Goal: Task Accomplishment & Management: Manage account settings

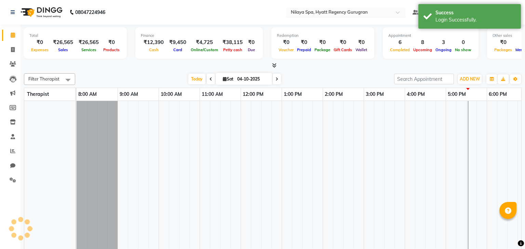
click at [365, 15] on input "text" at bounding box center [338, 13] width 99 height 7
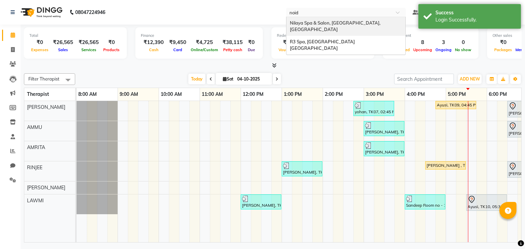
type input "noida"
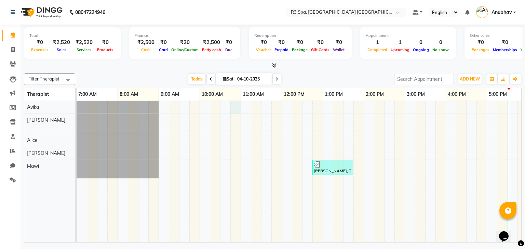
click at [239, 112] on div "vivek 403, TK01, 07:28 PM-08:58 PM, Balinese Massage Therapy - Male 90 Rajan, T…" at bounding box center [404, 172] width 656 height 142
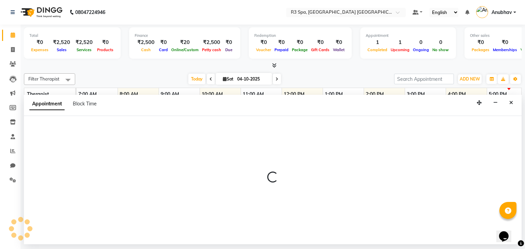
select select "93357"
select select "tentative"
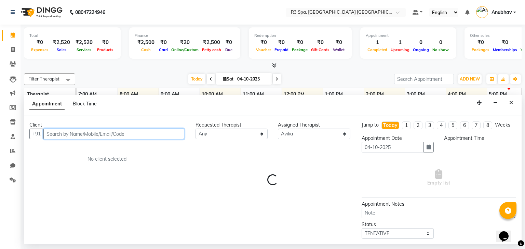
select select "645"
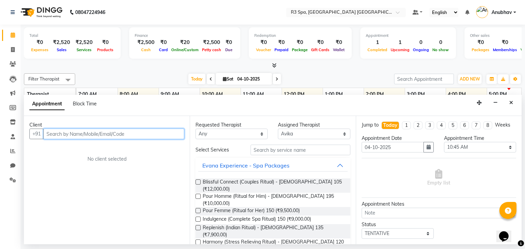
paste input "+919829046988"
drag, startPoint x: 55, startPoint y: 135, endPoint x: 17, endPoint y: 139, distance: 37.4
click at [17, 139] on app-home "08047224946 Select Location × R3 Spa, Expo Inn Greater Noida Default Panel My P…" at bounding box center [262, 122] width 525 height 244
click at [108, 137] on input "9829046988" at bounding box center [99, 134] width 112 height 11
type input "9829046"
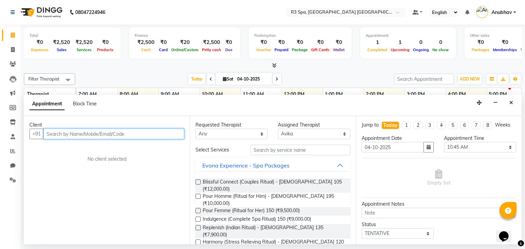
paste input "+919829046988"
type input "+919829046988"
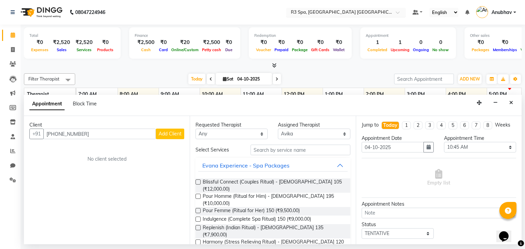
click at [349, 12] on input "text" at bounding box center [338, 13] width 99 height 7
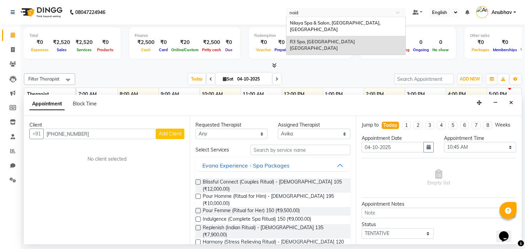
type input "noida"
click at [354, 21] on span "Nilaya Spa & Salon, [GEOGRAPHIC_DATA], [GEOGRAPHIC_DATA]" at bounding box center [336, 26] width 92 height 12
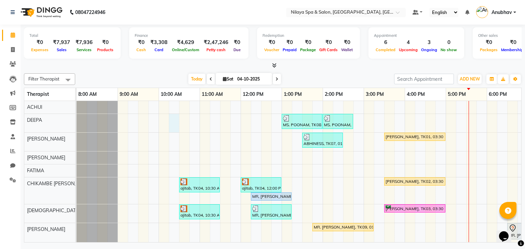
click at [176, 129] on div "MS. POONAM, TK08, 01:00 PM-02:00 PM, Hands And Feet - Salon Pedicure MS. POONAM…" at bounding box center [383, 195] width 615 height 188
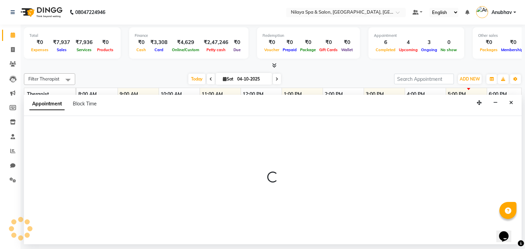
select select "72259"
select select "615"
select select "tentative"
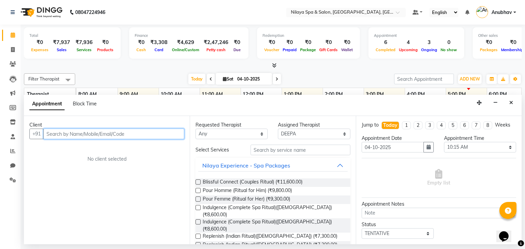
click at [93, 133] on input "text" at bounding box center [113, 134] width 141 height 11
paste input "+919829046988"
drag, startPoint x: 50, startPoint y: 135, endPoint x: 0, endPoint y: 140, distance: 50.2
click at [0, 140] on app-home "08047224946 Select Location × Nilaya Spa & Salon, Radisson Blu Hotel, Greater N…" at bounding box center [262, 122] width 525 height 244
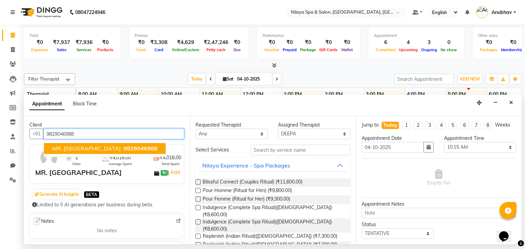
click at [106, 144] on button "MR. MAHESH 9829046988" at bounding box center [105, 148] width 122 height 11
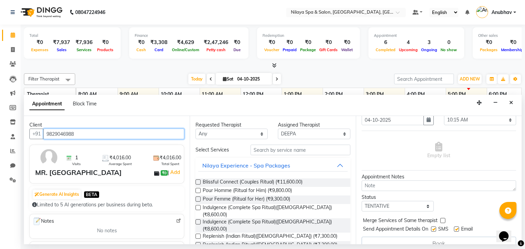
scroll to position [37, 0]
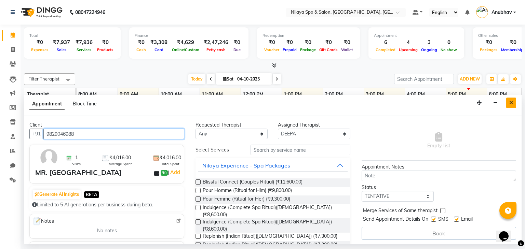
type input "9829046988"
click at [508, 101] on button "Close" at bounding box center [511, 103] width 10 height 11
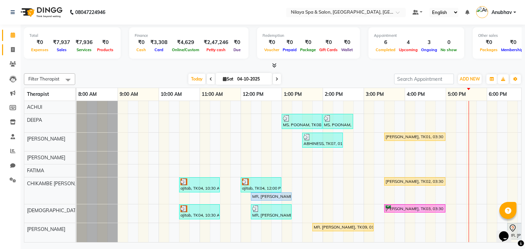
click at [11, 55] on link "Invoice" at bounding box center [10, 49] width 16 height 11
select select "service"
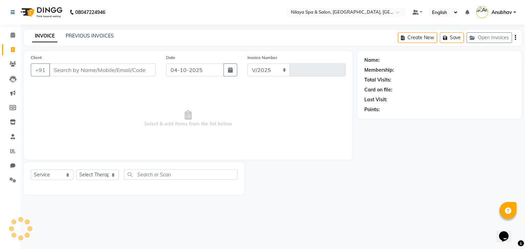
select select "7983"
type input "1642"
drag, startPoint x: 63, startPoint y: 69, endPoint x: 0, endPoint y: 69, distance: 62.8
click at [0, 69] on app-home "08047224946 Select Location × Nilaya Spa & Salon, Radisson Blu Hotel, Greater N…" at bounding box center [262, 102] width 525 height 205
type input "9829046988"
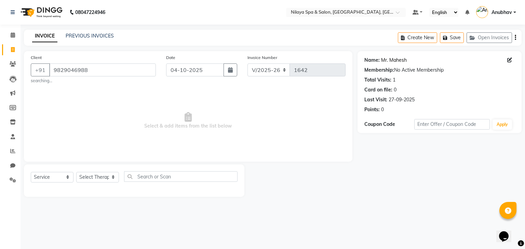
click at [393, 60] on link "Mr. Mahesh" at bounding box center [394, 60] width 26 height 7
click at [394, 61] on link "Mr. Mahesh" at bounding box center [394, 60] width 26 height 7
click at [4, 33] on link "Calendar" at bounding box center [10, 35] width 16 height 11
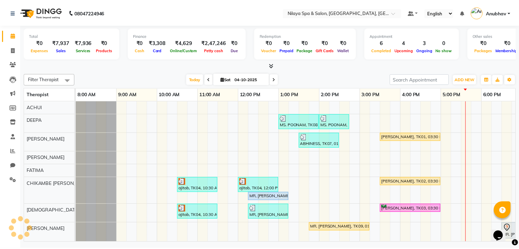
scroll to position [0, 170]
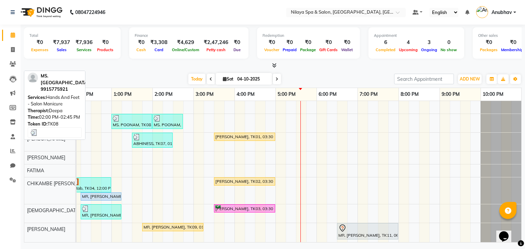
click at [154, 125] on div "MS. POONAM, TK08, 02:00 PM-02:45 PM, Hands And Feet - Salon Manicure" at bounding box center [167, 121] width 29 height 13
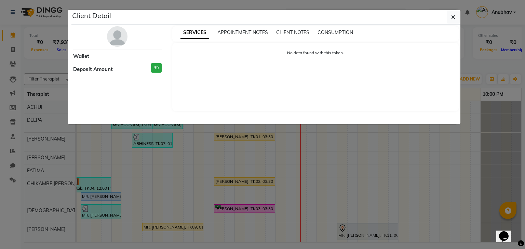
select select "3"
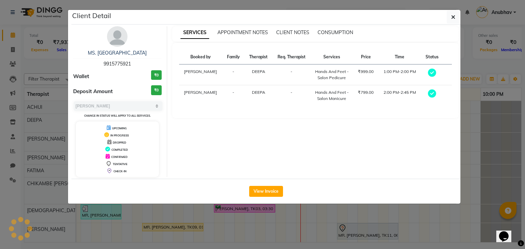
click at [264, 197] on div "View Invoice" at bounding box center [265, 191] width 389 height 25
click at [266, 193] on button "View Invoice" at bounding box center [266, 191] width 34 height 11
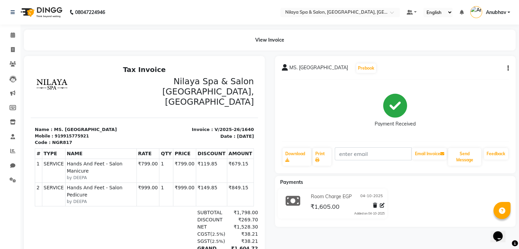
click at [61, 143] on p "Code : NGR817" at bounding box center [88, 142] width 106 height 7
click at [57, 146] on div "# TYPE NAME RATE QTY PRICE DISCOUNT AMOUNT 1" at bounding box center [144, 178] width 219 height 64
click at [76, 142] on p "Code : NGR817" at bounding box center [88, 142] width 106 height 7
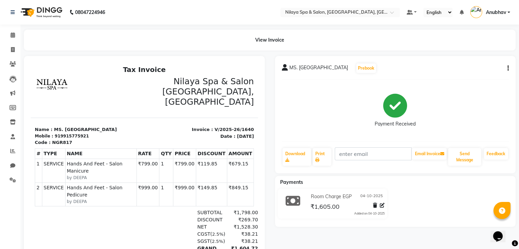
click at [60, 143] on p "Code : NGR817" at bounding box center [88, 142] width 106 height 7
click at [63, 145] on p "Code : NGR817" at bounding box center [88, 142] width 106 height 7
click at [66, 144] on p "Code : NGR817" at bounding box center [88, 142] width 106 height 7
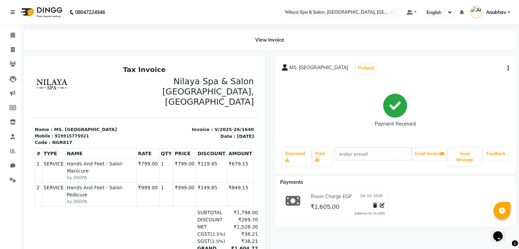
click at [66, 144] on p "Code : NGR817" at bounding box center [88, 142] width 106 height 7
click at [58, 144] on p "Code : NGR817" at bounding box center [88, 142] width 106 height 7
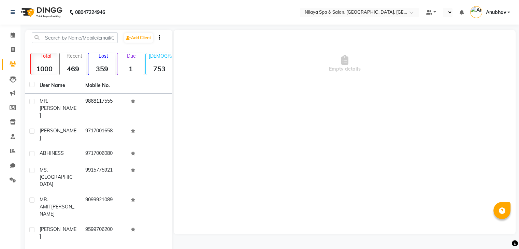
select select "en"
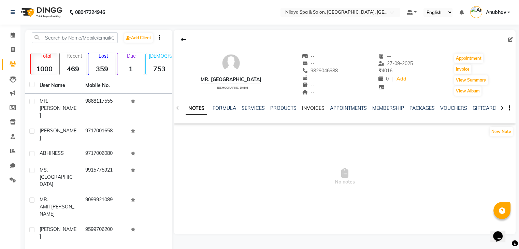
click at [309, 108] on link "INVOICES" at bounding box center [313, 108] width 23 height 6
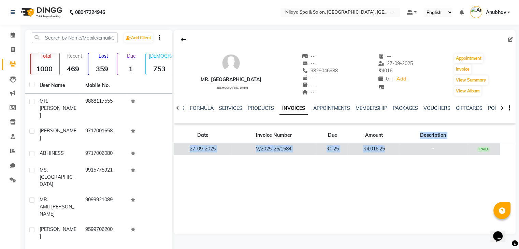
drag, startPoint x: 384, startPoint y: 141, endPoint x: 384, endPoint y: 151, distance: 9.9
click at [384, 151] on table "Date Invoice Number Due Amount Description 27-09-2025 V/2025-26/1584 ₹0.25 ₹4,0…" at bounding box center [345, 142] width 342 height 28
click at [384, 151] on td "₹4,016.25" at bounding box center [374, 149] width 50 height 12
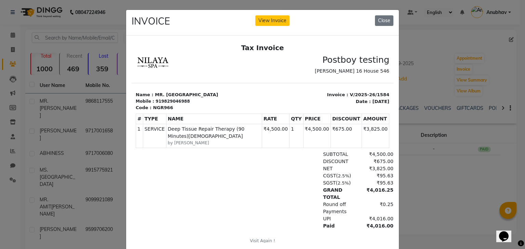
click at [267, 28] on div "INVOICE View Invoice Close" at bounding box center [262, 23] width 272 height 26
click at [267, 26] on div "INVOICE View Invoice Close" at bounding box center [262, 23] width 272 height 26
click at [255, 23] on button "View Invoice" at bounding box center [272, 20] width 34 height 11
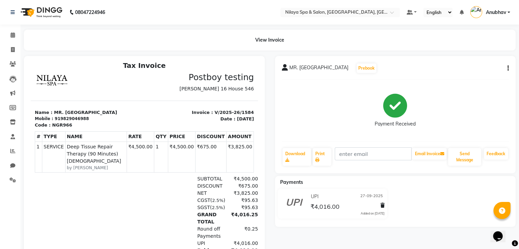
scroll to position [5, 0]
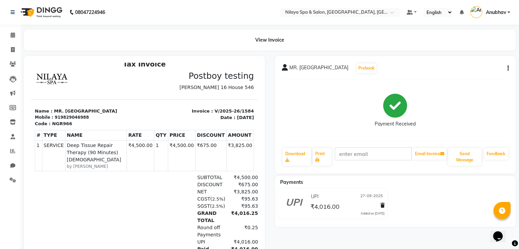
click at [49, 122] on p "Code : NGR966" at bounding box center [88, 124] width 106 height 7
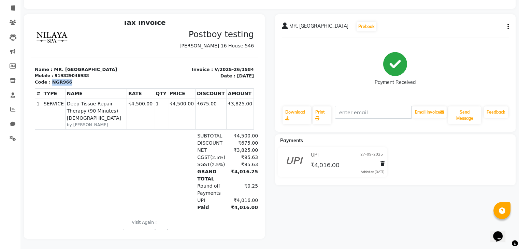
scroll to position [46, 0]
copy p "NGR966"
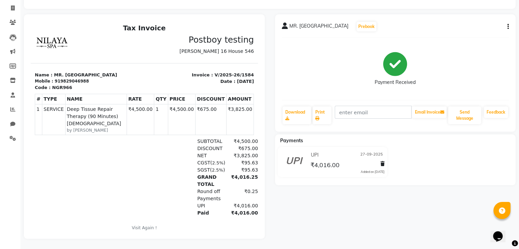
click at [196, 41] on h3 "Postboy testing" at bounding box center [202, 40] width 106 height 10
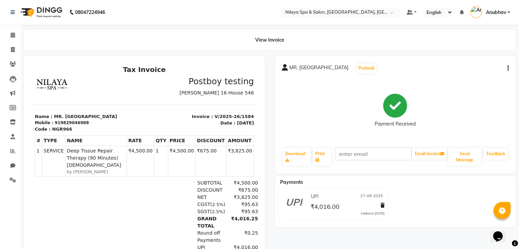
click at [188, 80] on h3 "Postboy testing" at bounding box center [202, 81] width 106 height 10
click at [149, 90] on p "Ward 16 House 546" at bounding box center [202, 92] width 106 height 7
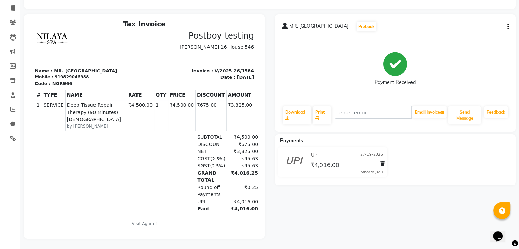
scroll to position [5, 0]
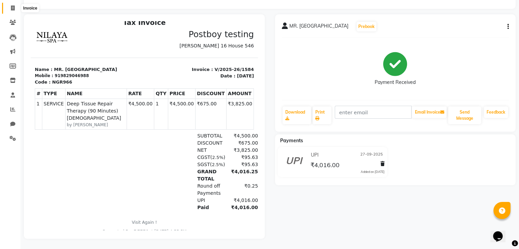
click at [14, 5] on icon at bounding box center [13, 7] width 4 height 5
select select "service"
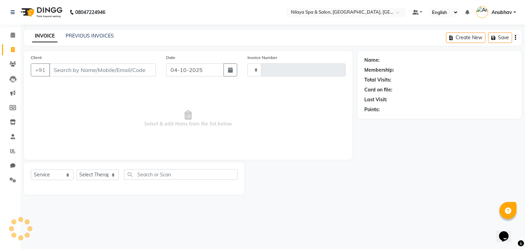
type input "1642"
select select "7983"
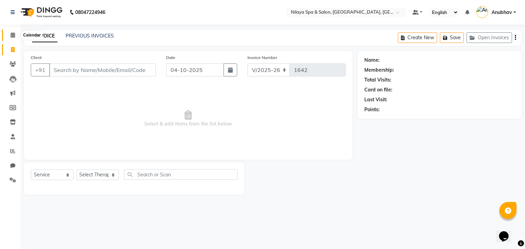
click at [8, 32] on span at bounding box center [13, 35] width 12 height 8
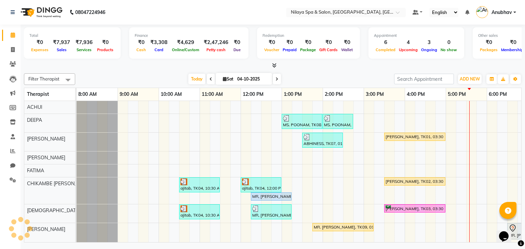
click at [302, 112] on div "MS. POONAM, TK08, 01:00 PM-02:00 PM, Hands And Feet - Salon Pedicure MS. POONAM…" at bounding box center [383, 195] width 615 height 188
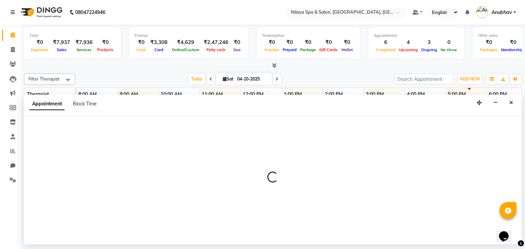
select select "72228"
select select "810"
select select "tentative"
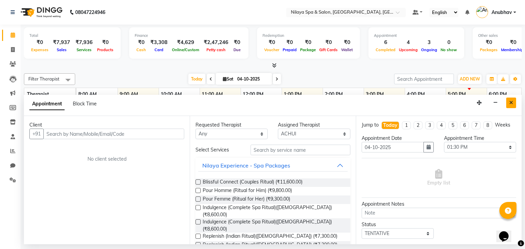
click at [514, 104] on button "Close" at bounding box center [511, 103] width 10 height 11
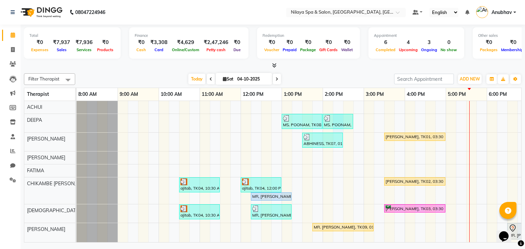
click at [340, 128] on div "MS. POONAM, TK08, 02:00 PM-02:45 PM, Hands And Feet - Salon Manicure" at bounding box center [337, 121] width 31 height 15
select select "72259"
select select "855"
select select "tentative"
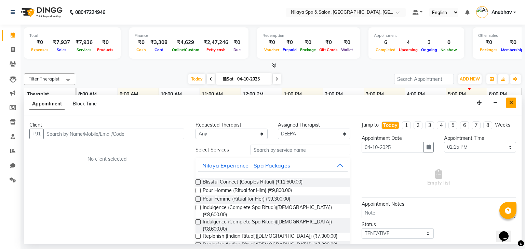
click at [514, 104] on button "Close" at bounding box center [511, 103] width 10 height 11
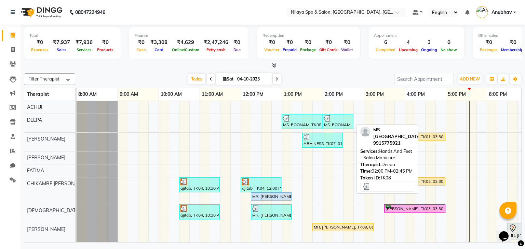
click at [332, 116] on div at bounding box center [338, 118] width 28 height 7
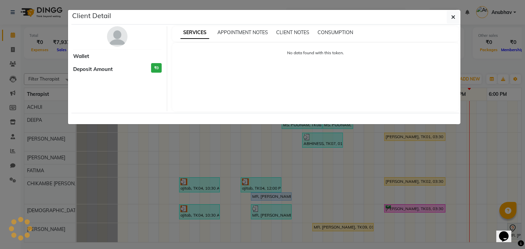
select select "3"
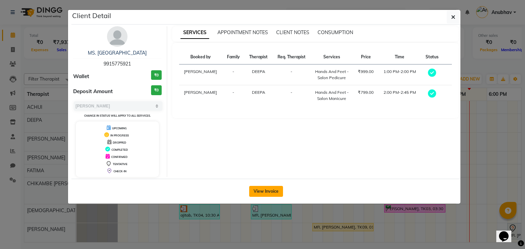
drag, startPoint x: 270, startPoint y: 184, endPoint x: 264, endPoint y: 193, distance: 11.1
click at [270, 185] on div "View Invoice" at bounding box center [265, 191] width 389 height 25
click at [264, 193] on button "View Invoice" at bounding box center [266, 191] width 34 height 11
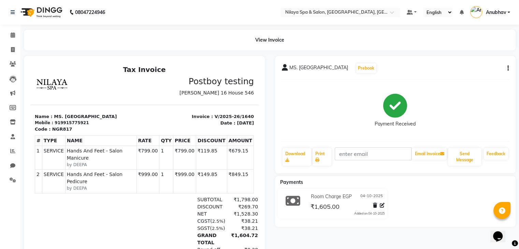
click at [499, 13] on span "Anubhav" at bounding box center [496, 12] width 20 height 7
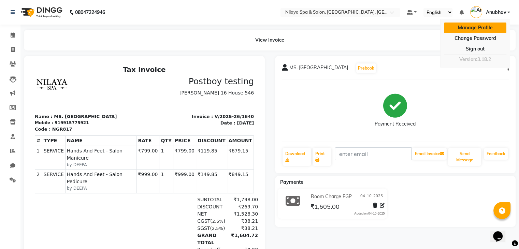
click at [479, 26] on link "Manage Profile" at bounding box center [475, 28] width 62 height 11
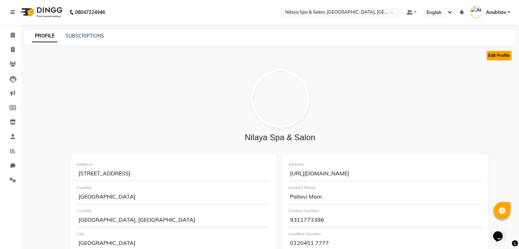
click at [492, 53] on button "Edit Profile" at bounding box center [499, 56] width 25 height 10
select select "4"
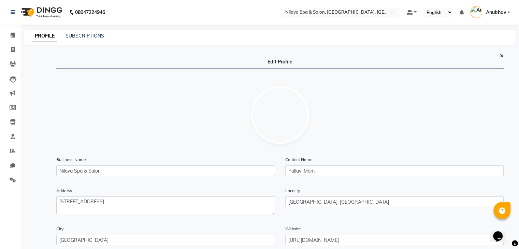
click at [76, 30] on div "PROFILE SUBSCRIPTIONS" at bounding box center [270, 37] width 492 height 15
click at [83, 37] on link "SUBSCRIPTIONS" at bounding box center [85, 36] width 39 height 6
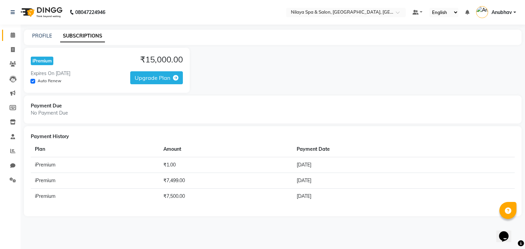
click at [15, 30] on link "Calendar" at bounding box center [10, 35] width 16 height 11
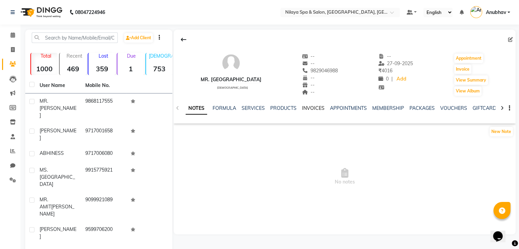
drag, startPoint x: 321, startPoint y: 102, endPoint x: 321, endPoint y: 107, distance: 4.4
click at [321, 102] on div "NOTES FORMULA SERVICES PRODUCTS INVOICES APPOINTMENTS MEMBERSHIP PACKAGES VOUCH…" at bounding box center [345, 109] width 342 height 24
click at [321, 107] on link "INVOICES" at bounding box center [313, 108] width 23 height 6
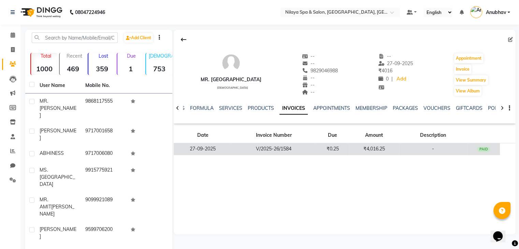
click at [344, 146] on td "₹0.25" at bounding box center [332, 149] width 33 height 12
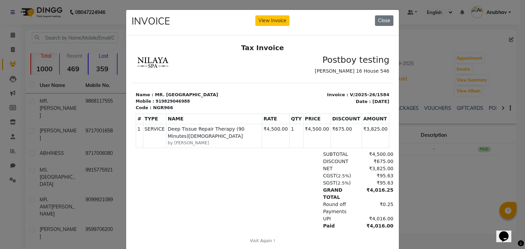
click at [275, 29] on div "INVOICE View Invoice Close" at bounding box center [262, 23] width 272 height 26
click at [338, 70] on p "Ward 16 House 546" at bounding box center [327, 70] width 123 height 7
copy div "Ward 16 House 546"
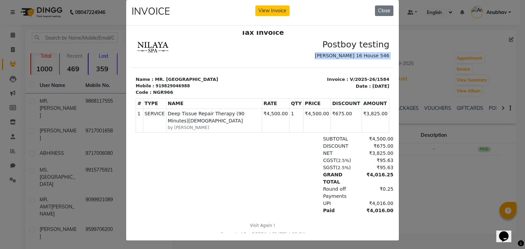
scroll to position [16, 0]
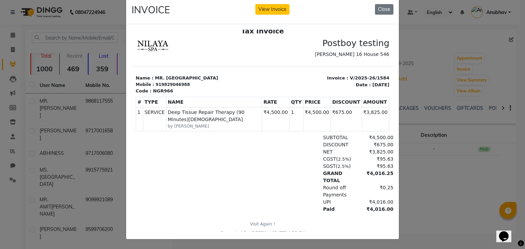
click at [258, 229] on html "Tax Invoice Postboy testing Ward 16 House 546 Name : MR. MAHESH Mobile : 919829…" at bounding box center [262, 131] width 262 height 215
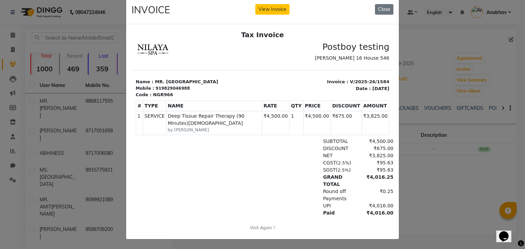
scroll to position [0, 0]
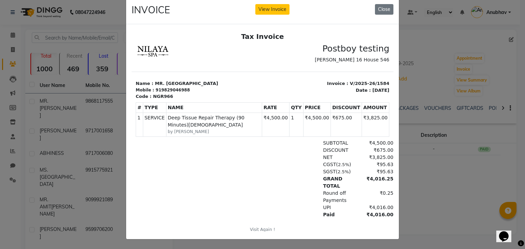
click at [361, 108] on th "AMOUNT" at bounding box center [374, 107] width 27 height 10
click at [384, 4] on button "Close" at bounding box center [384, 9] width 18 height 11
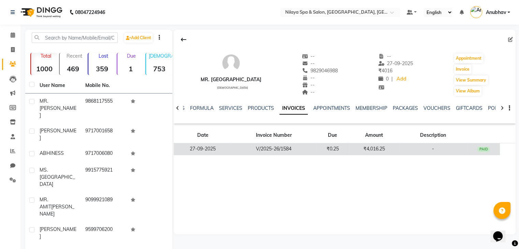
click at [462, 151] on td "-" at bounding box center [433, 149] width 68 height 12
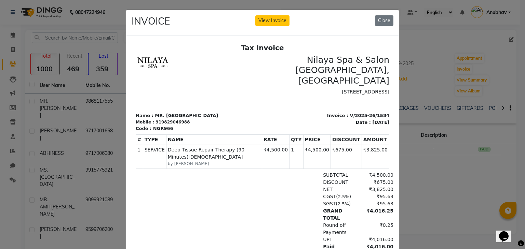
click at [158, 135] on th "TYPE" at bounding box center [154, 140] width 23 height 10
click at [158, 125] on p "Code : NGR966" at bounding box center [197, 128] width 123 height 7
click at [157, 126] on p "Code : NGR966" at bounding box center [197, 128] width 123 height 7
drag, startPoint x: 258, startPoint y: 168, endPoint x: 174, endPoint y: 127, distance: 93.6
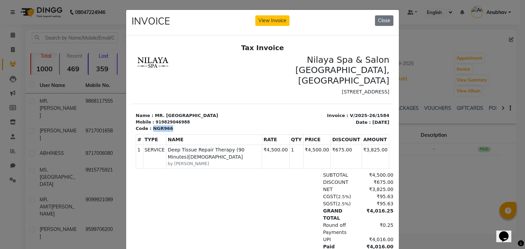
click at [173, 127] on p "Code : NGR966" at bounding box center [197, 128] width 123 height 7
click at [153, 126] on p "Code : NGR966" at bounding box center [197, 128] width 123 height 7
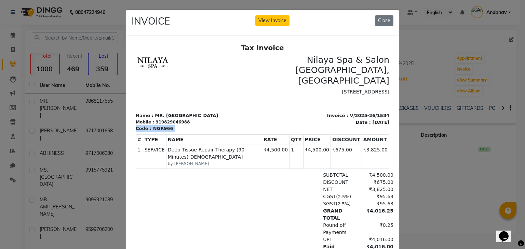
click at [153, 126] on p "Code : NGR966" at bounding box center [197, 128] width 123 height 7
click at [269, 18] on button "View Invoice" at bounding box center [272, 20] width 34 height 11
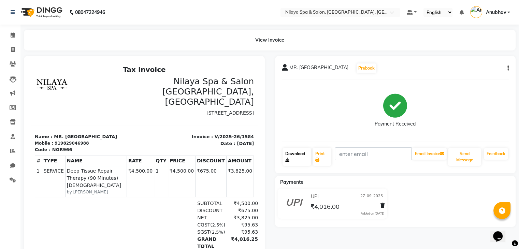
click at [297, 159] on link "Download" at bounding box center [297, 157] width 29 height 18
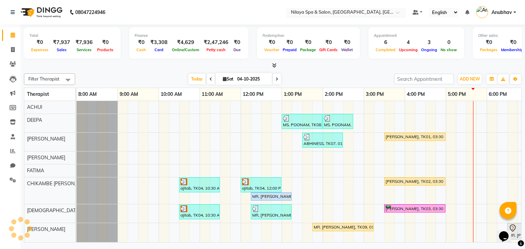
click at [346, 10] on input "text" at bounding box center [338, 13] width 99 height 7
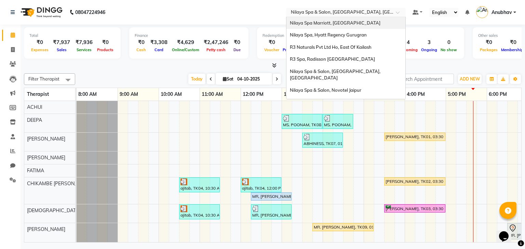
click at [339, 25] on span "Nilaya Spa Marriott, [GEOGRAPHIC_DATA]" at bounding box center [335, 22] width 90 height 5
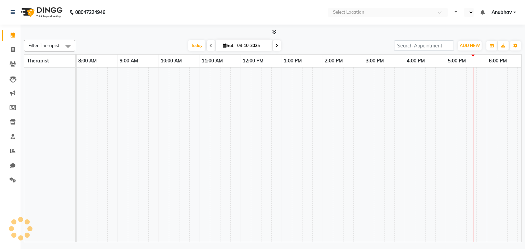
select select "en"
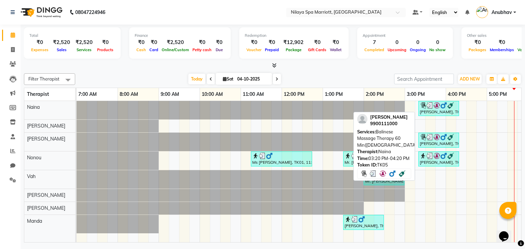
click at [431, 108] on img at bounding box center [429, 105] width 7 height 7
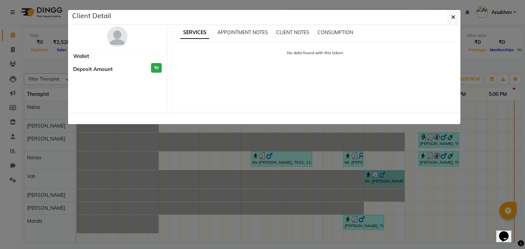
select select "3"
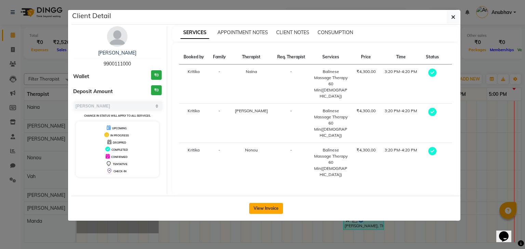
click at [268, 203] on button "View Invoice" at bounding box center [266, 208] width 34 height 11
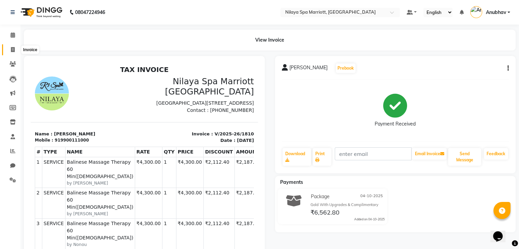
click at [12, 49] on icon at bounding box center [13, 49] width 4 height 5
select select "7950"
select select "service"
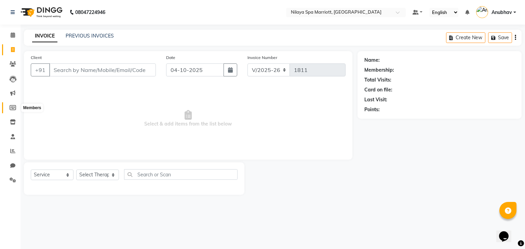
click at [12, 108] on icon at bounding box center [13, 107] width 6 height 5
select select
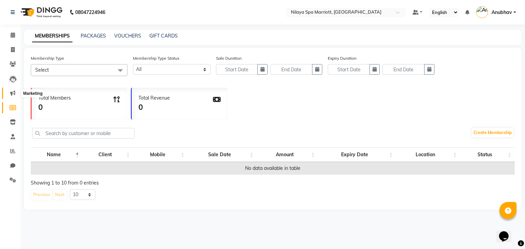
click at [15, 92] on span at bounding box center [13, 93] width 12 height 8
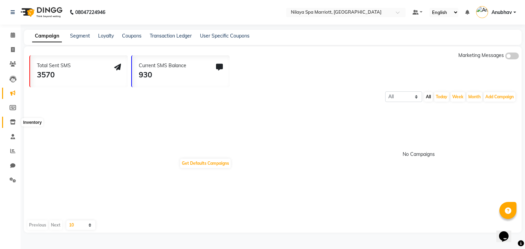
click at [12, 121] on icon at bounding box center [13, 122] width 6 height 5
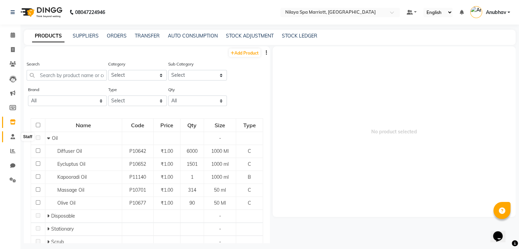
click at [12, 135] on icon at bounding box center [13, 136] width 4 height 5
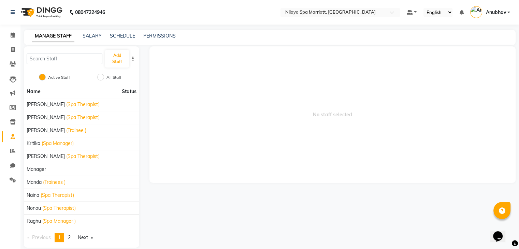
click at [9, 145] on li "Reports" at bounding box center [10, 151] width 20 height 15
click at [10, 148] on span at bounding box center [13, 152] width 12 height 8
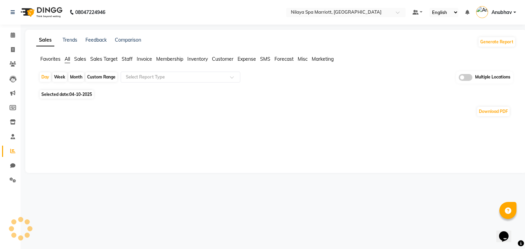
click at [100, 91] on div "Selected date: 04-10-2025" at bounding box center [277, 94] width 476 height 7
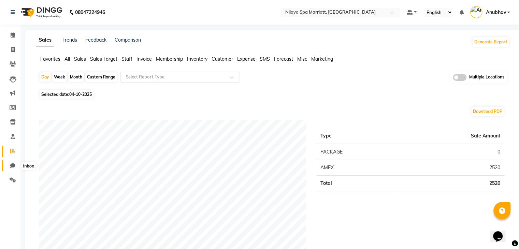
click at [12, 165] on icon at bounding box center [12, 165] width 5 height 5
select select "100"
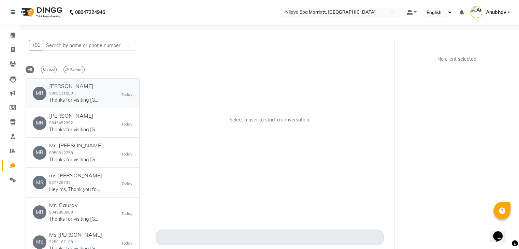
click at [90, 92] on div "Mr. Ragunath 9900111000 Thanks for visiting Nilaya Spa Marriott. Your bill amou…" at bounding box center [74, 93] width 51 height 21
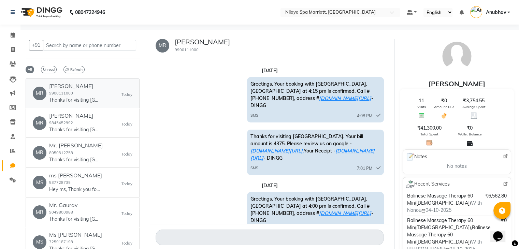
scroll to position [415, 0]
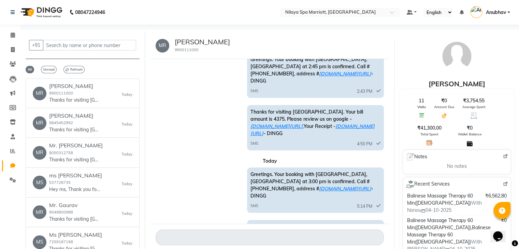
click at [353, 220] on div "Thanks for visiting Nilaya Spa Marriott. Your bill amount is 6562. Please revie…" at bounding box center [315, 242] width 137 height 45
click at [304, 238] on link "ww4.in/a?c=QZUF5c." at bounding box center [277, 241] width 53 height 6
click at [301, 220] on div "Thanks for visiting Nilaya Spa Marriott. Your bill amount is 6562. Please revie…" at bounding box center [315, 242] width 137 height 45
click at [303, 238] on link "ww4.in/a?c=WnOKan" at bounding box center [313, 244] width 124 height 13
click at [88, 114] on h6 "Mr. Ritesh Mehrotra" at bounding box center [74, 116] width 51 height 6
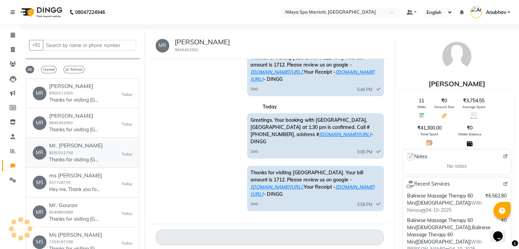
click at [89, 141] on link "MR Mr. Mirli Almeida 8050312758 Thanks for visiting Nilaya Spa Marriott. Your b…" at bounding box center [83, 152] width 114 height 29
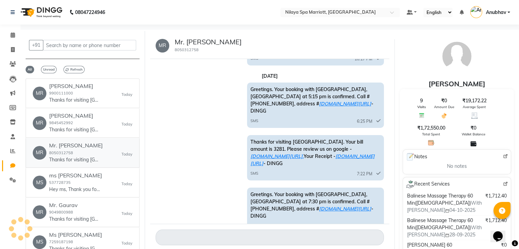
scroll to position [314, 0]
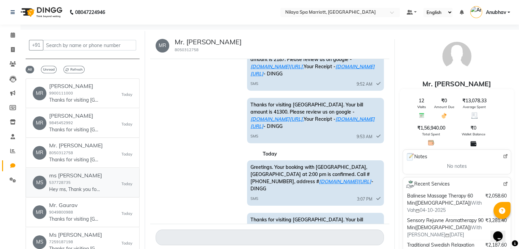
click at [107, 196] on link "MS ms evelyn 537728735 Hey ms, Thank you for being a loyal customer of Nilaya S…" at bounding box center [83, 182] width 114 height 29
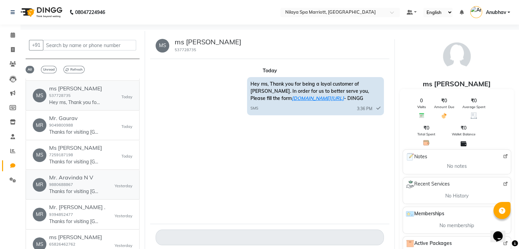
scroll to position [102, 0]
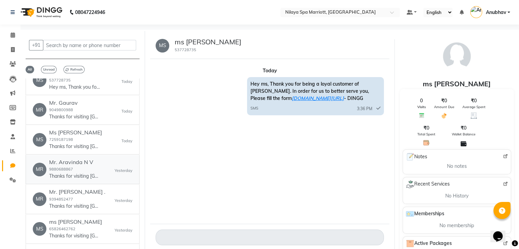
click at [77, 168] on div "Mr. Aravinda N V 9880688867 Thanks for visiting Nilaya Spa Marriott Whitefield.…" at bounding box center [74, 169] width 51 height 21
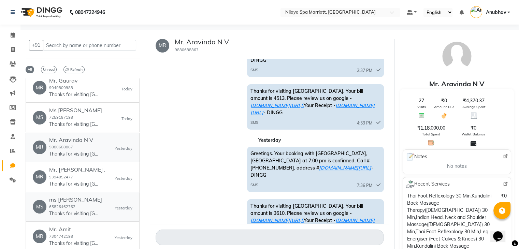
scroll to position [137, 0]
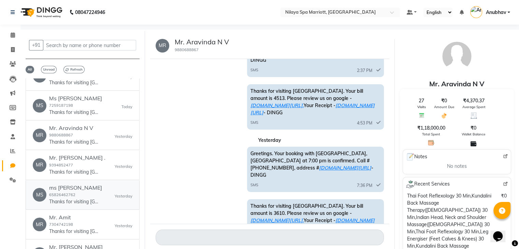
click at [116, 207] on link "MS ms coraliey marie 65826462762 Thanks for visiting Nilaya Spa Marriott Whitef…" at bounding box center [83, 195] width 114 height 29
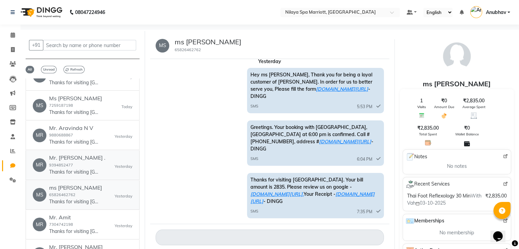
scroll to position [34, 0]
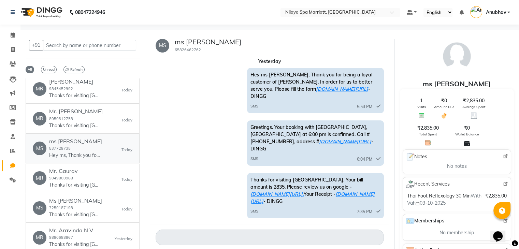
click at [92, 157] on p "Hey ms, Thank you for being a loyal customer of Nilaya Spa Marriott. In order f…" at bounding box center [74, 155] width 51 height 7
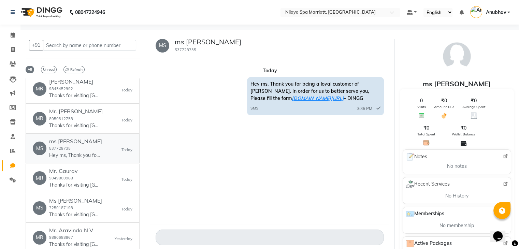
scroll to position [0, 0]
click at [82, 102] on link "MR Mr. Ritesh Mehrotra 9845452992 Thanks for visiting Nilaya Spa Marriott. Your…" at bounding box center [83, 88] width 114 height 29
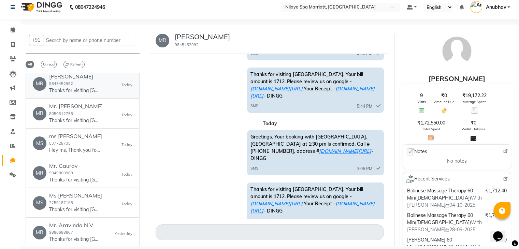
scroll to position [273, 0]
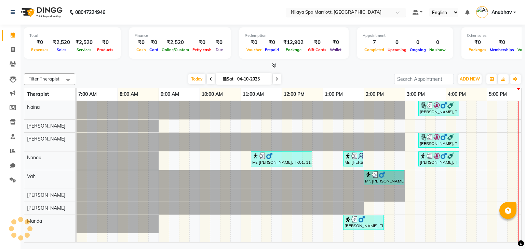
click at [340, 12] on input "text" at bounding box center [338, 13] width 99 height 7
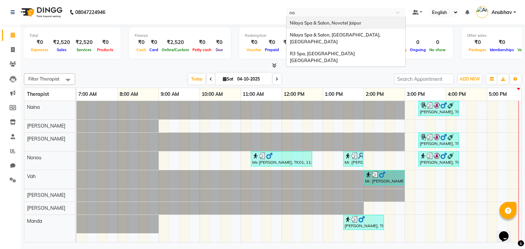
type input "noi"
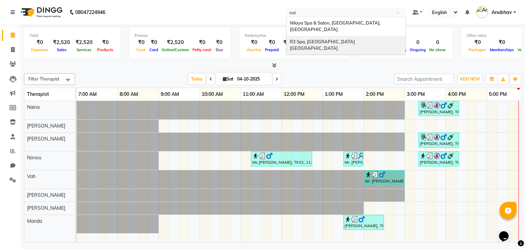
click at [333, 47] on div "R3 Spa, [GEOGRAPHIC_DATA] [GEOGRAPHIC_DATA]" at bounding box center [345, 45] width 119 height 19
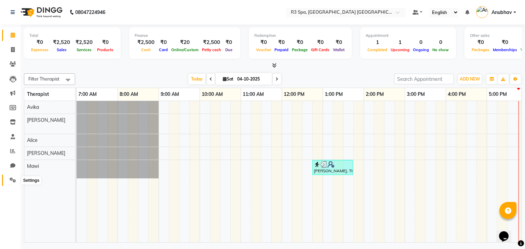
click at [9, 180] on span at bounding box center [13, 181] width 12 height 8
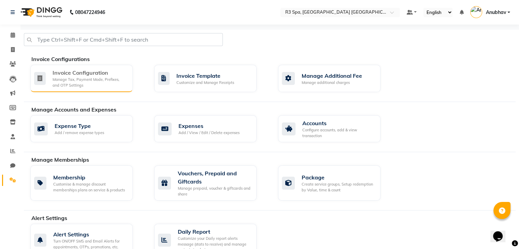
click at [57, 76] on div "Invoice Configuration Manage Tax, Payment Mode, Prefixes, and OTP Settings" at bounding box center [90, 78] width 75 height 19
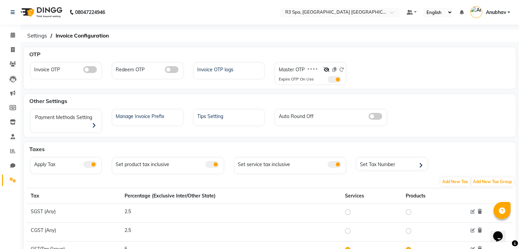
click at [329, 6] on nav "08047224946 Select Location × R3 Spa, Expo Inn Greater Noida Default Panel My P…" at bounding box center [259, 12] width 519 height 25
click at [330, 17] on ng-select "Select Location × R3 Spa, Expo Inn Greater Noida" at bounding box center [341, 12] width 120 height 9
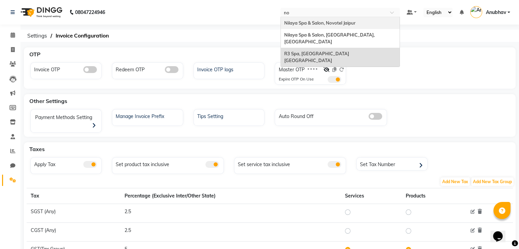
type input "noi"
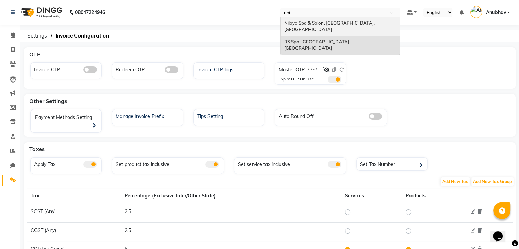
click at [330, 17] on div "Nilaya Spa & Salon, [GEOGRAPHIC_DATA], [GEOGRAPHIC_DATA]" at bounding box center [340, 26] width 119 height 19
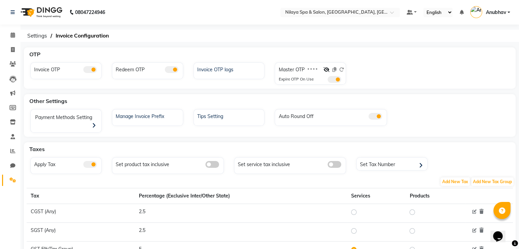
click at [327, 67] on span at bounding box center [327, 70] width 6 height 6
click at [325, 69] on icon at bounding box center [327, 69] width 6 height 5
click at [313, 72] on label "7144" at bounding box center [312, 70] width 10 height 6
click at [10, 40] on link "Calendar" at bounding box center [10, 35] width 16 height 11
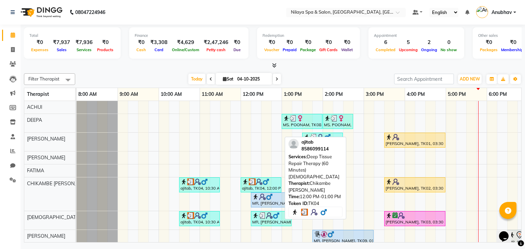
click at [256, 185] on div "ajitab, TK04, 12:00 PM-01:00 PM, Deep Tissue Repair Therapy (60 Minutes)[DEMOGR…" at bounding box center [260, 185] width 39 height 13
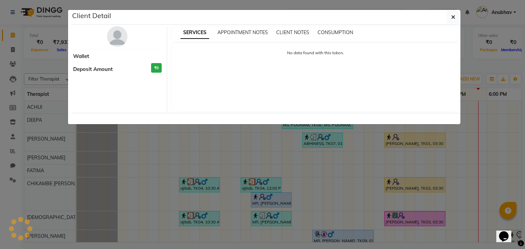
select select "3"
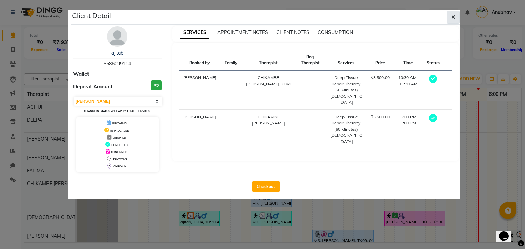
drag, startPoint x: 270, startPoint y: 191, endPoint x: 449, endPoint y: 12, distance: 253.5
click at [449, 12] on div "Client Detail ajitab 8586099114 Wallet Deposit Amount ₹0 Select MARK DONE UPCOM…" at bounding box center [265, 104] width 389 height 189
click at [451, 15] on icon "button" at bounding box center [453, 16] width 4 height 5
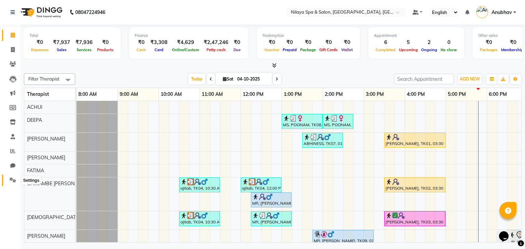
click at [7, 182] on span at bounding box center [13, 181] width 12 height 8
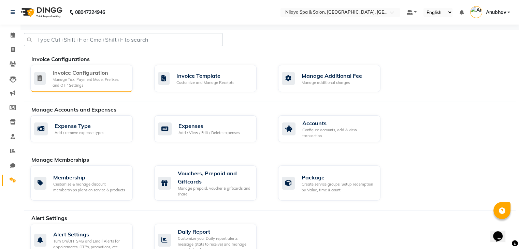
click at [65, 74] on div "Invoice Configuration" at bounding box center [90, 73] width 75 height 8
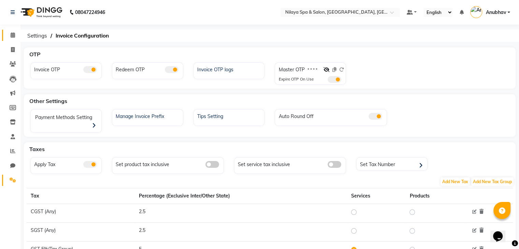
click at [12, 30] on link "Calendar" at bounding box center [10, 35] width 16 height 11
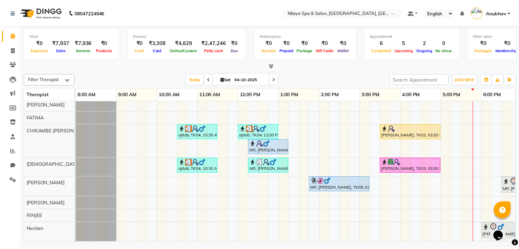
scroll to position [57, 0]
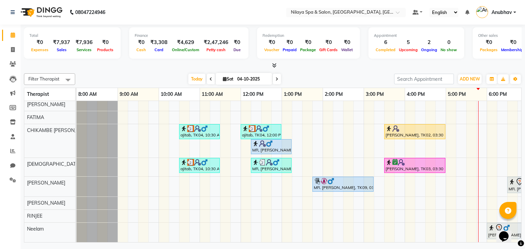
click at [206, 162] on div "ajitab, TK04, 10:30 AM-11:30 AM, Deep Tissue Repair Therapy (60 Minutes)Male" at bounding box center [199, 165] width 39 height 13
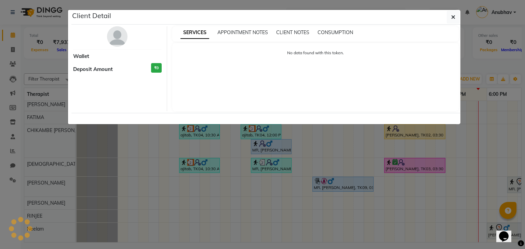
select select "3"
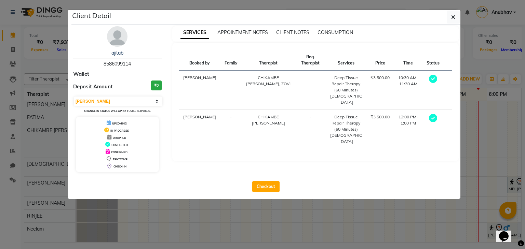
drag, startPoint x: 265, startPoint y: 189, endPoint x: 366, endPoint y: 95, distance: 138.4
click at [332, 115] on div "Client Detail ajitab 8586099114 Wallet Deposit Amount ₹0 Select MARK DONE UPCOM…" at bounding box center [265, 104] width 389 height 189
click at [439, 15] on div "Client Detail" at bounding box center [265, 17] width 389 height 15
click at [444, 15] on div "Client Detail" at bounding box center [265, 17] width 389 height 15
click at [449, 18] on button "button" at bounding box center [452, 17] width 13 height 13
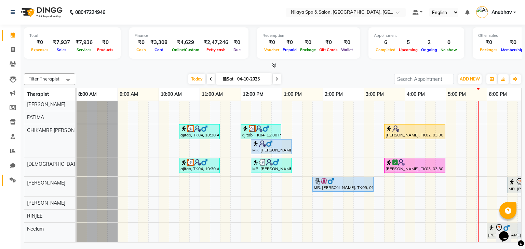
click at [9, 184] on link "Settings" at bounding box center [10, 180] width 16 height 11
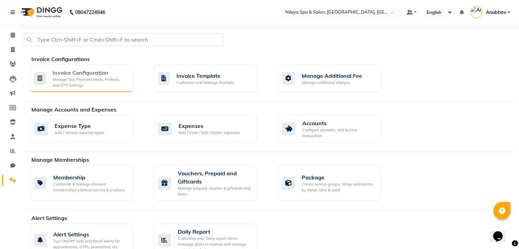
click at [61, 68] on div "Invoice Configuration Manage Tax, Payment Mode, Prefixes, and OTP Settings" at bounding box center [81, 78] width 102 height 27
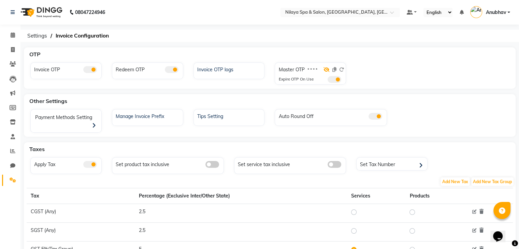
click at [328, 71] on icon at bounding box center [327, 69] width 6 height 5
click at [316, 72] on label "7144" at bounding box center [312, 70] width 10 height 6
click at [332, 79] on span at bounding box center [335, 79] width 14 height 7
click at [328, 81] on input "checkbox" at bounding box center [328, 81] width 0 height 0
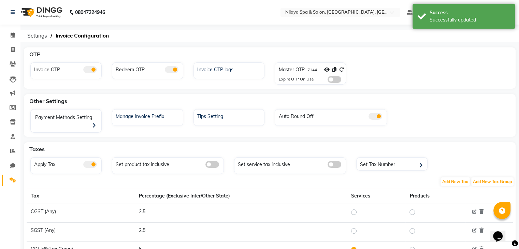
click at [312, 69] on label "7144" at bounding box center [312, 70] width 10 height 6
click at [311, 69] on label "7144" at bounding box center [312, 70] width 10 height 6
copy label "7144"
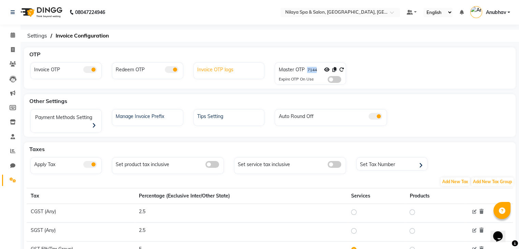
click at [246, 68] on div "Invoice OTP logs" at bounding box center [230, 69] width 69 height 9
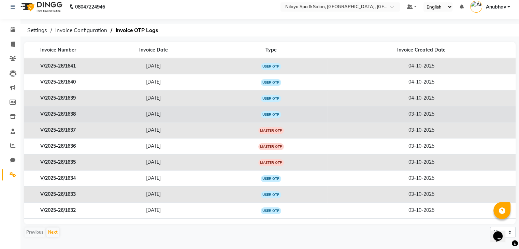
scroll to position [7, 0]
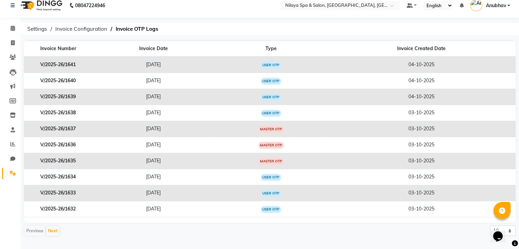
click at [8, 19] on div "Calendar Invoice Clients Leads Marketing Members Inventory Staff Reports Chat S…" at bounding box center [46, 126] width 92 height 227
click at [3, 25] on link "Calendar" at bounding box center [10, 28] width 16 height 11
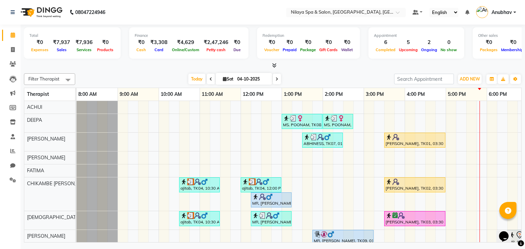
drag, startPoint x: 311, startPoint y: 20, endPoint x: 314, endPoint y: 17, distance: 3.9
click at [313, 18] on nav "08047224946 Select Location × Nilaya Spa & Salon, Radisson Blu Hotel, Greater N…" at bounding box center [262, 12] width 525 height 25
click at [316, 15] on input "text" at bounding box center [338, 13] width 99 height 7
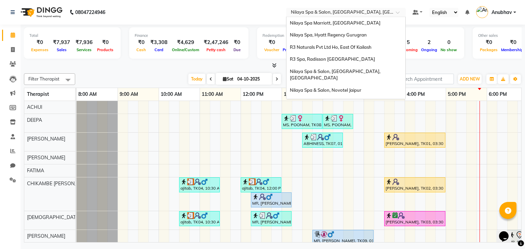
scroll to position [143, 0]
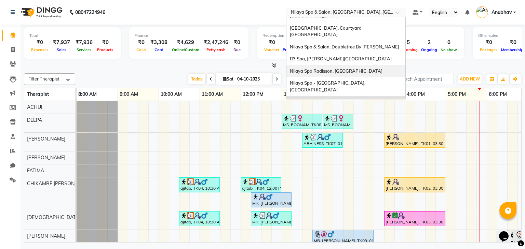
click at [303, 68] on span "Nilaya Spa Radisson, [GEOGRAPHIC_DATA]" at bounding box center [336, 70] width 93 height 5
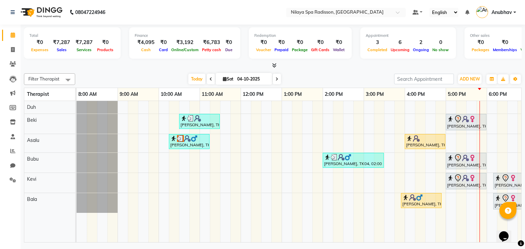
click at [207, 81] on span at bounding box center [211, 79] width 8 height 11
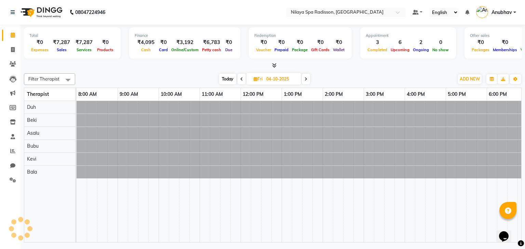
type input "03-10-2025"
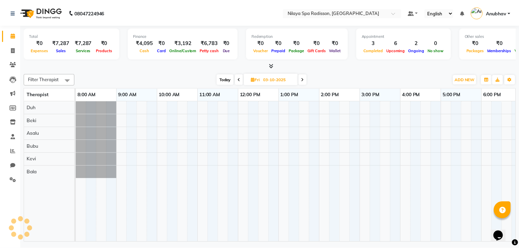
scroll to position [0, 211]
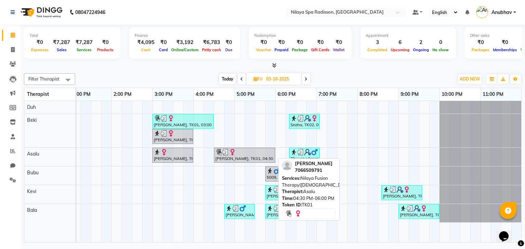
click at [262, 153] on div at bounding box center [244, 152] width 58 height 7
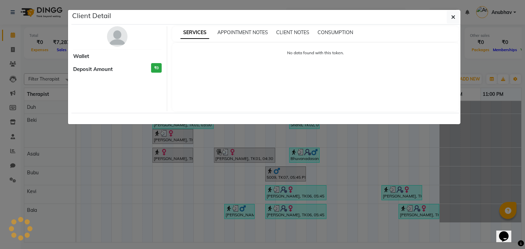
select select "3"
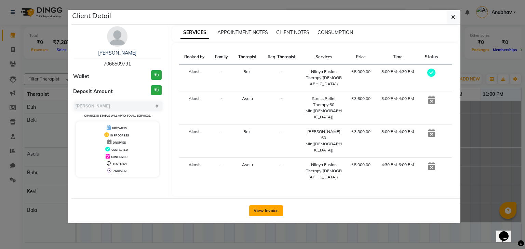
click at [276, 206] on button "View Invoice" at bounding box center [266, 211] width 34 height 11
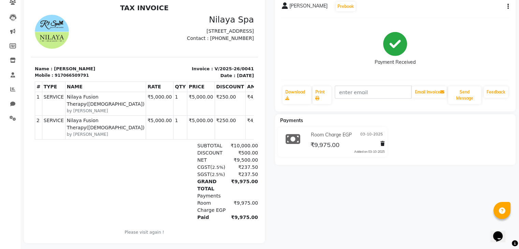
scroll to position [71, 0]
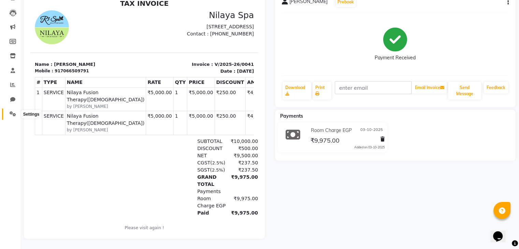
click at [15, 110] on span at bounding box center [13, 114] width 12 height 8
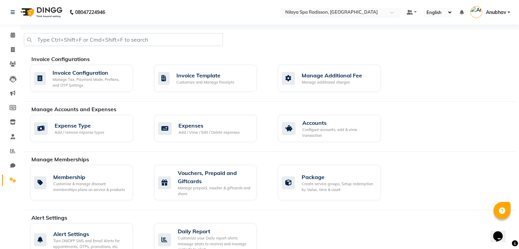
click at [325, 14] on input "text" at bounding box center [333, 13] width 99 height 7
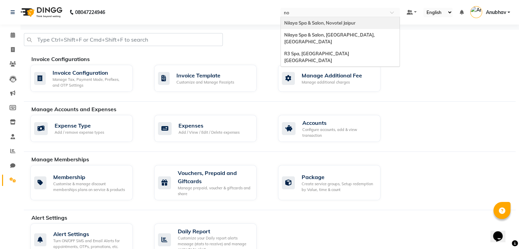
type input "noi"
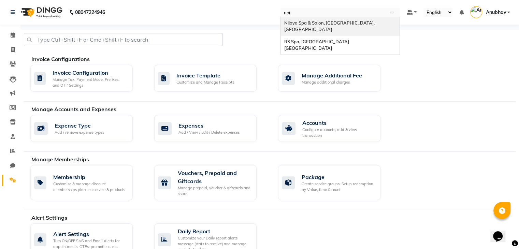
drag, startPoint x: 322, startPoint y: 41, endPoint x: 324, endPoint y: 27, distance: 14.1
click at [324, 27] on div "Nilaya Spa & Salon, [GEOGRAPHIC_DATA], [GEOGRAPHIC_DATA], [GEOGRAPHIC_DATA] [GE…" at bounding box center [340, 36] width 119 height 38
click at [324, 27] on div "Nilaya Spa & Salon, [GEOGRAPHIC_DATA], [GEOGRAPHIC_DATA]" at bounding box center [340, 26] width 119 height 19
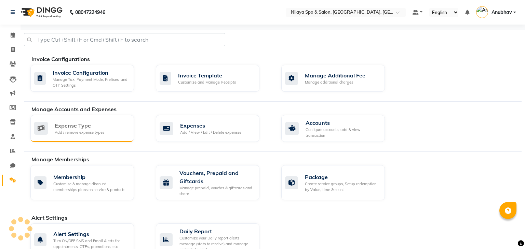
select select "en"
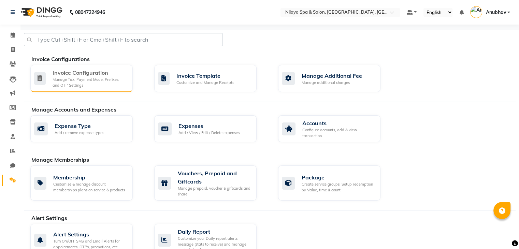
click at [83, 79] on div "Manage Tax, Payment Mode, Prefixes, and OTP Settings" at bounding box center [90, 82] width 75 height 11
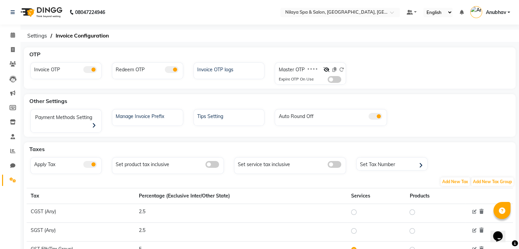
click at [330, 77] on span at bounding box center [335, 79] width 14 height 7
click at [328, 81] on input "checkbox" at bounding box center [328, 81] width 0 height 0
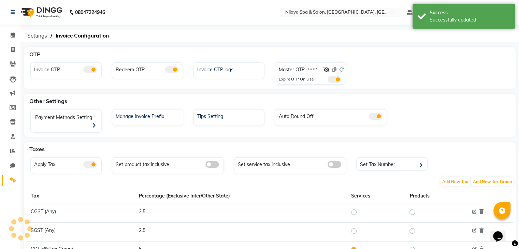
click at [332, 77] on span at bounding box center [335, 79] width 14 height 7
click at [328, 81] on input "checkbox" at bounding box center [328, 81] width 0 height 0
click at [325, 69] on icon at bounding box center [327, 69] width 6 height 5
click at [340, 69] on icon at bounding box center [341, 69] width 5 height 5
click at [220, 68] on div "Invoice OTP logs" at bounding box center [230, 69] width 69 height 9
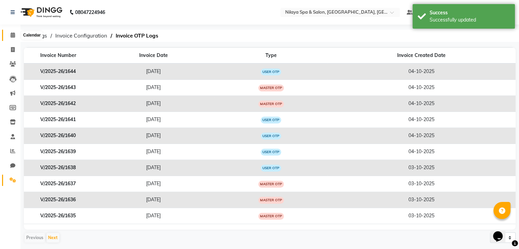
click at [7, 36] on span at bounding box center [13, 35] width 12 height 8
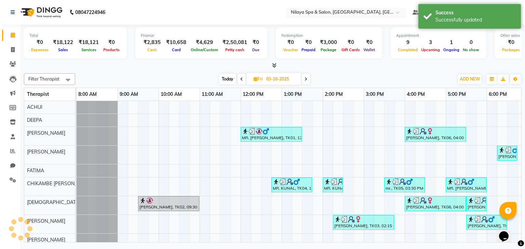
click at [342, 11] on input "text" at bounding box center [338, 13] width 99 height 7
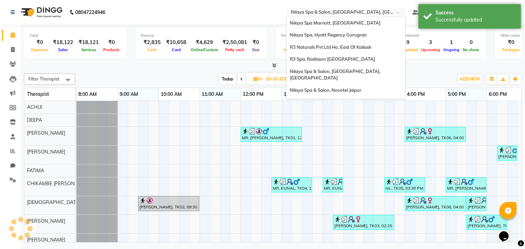
scroll to position [143, 0]
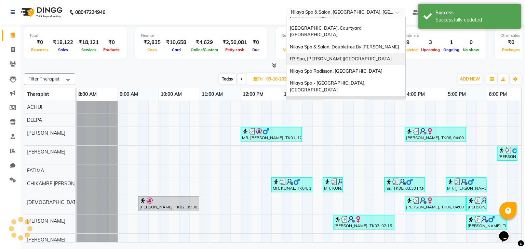
click at [332, 56] on span "R3 Spa, Tarangi Jim Corbett Resort" at bounding box center [341, 58] width 102 height 5
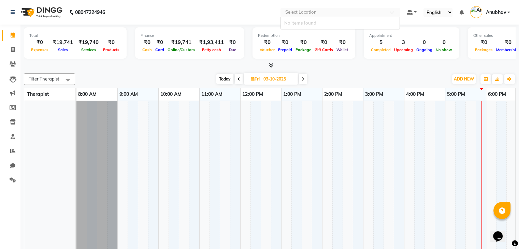
click at [360, 15] on input "text" at bounding box center [333, 13] width 99 height 7
click at [314, 5] on nav "08047224946 Select Location Default Panel My Panel English ENGLISH Español العر…" at bounding box center [259, 12] width 519 height 25
click at [406, 35] on div "Appointment" at bounding box center [411, 36] width 85 height 6
drag, startPoint x: 277, startPoint y: 13, endPoint x: 298, endPoint y: 7, distance: 21.9
click at [282, 10] on nav "08047224946 Select Location Default Panel My Panel English ENGLISH Español العر…" at bounding box center [259, 12] width 519 height 25
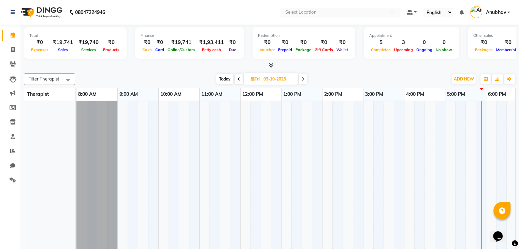
click at [298, 8] on div "Select Location" at bounding box center [341, 12] width 120 height 9
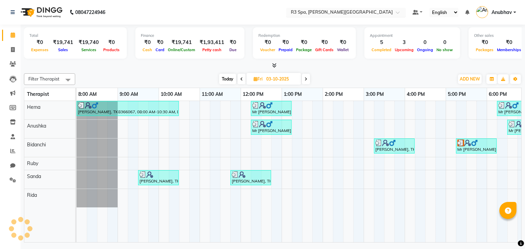
click at [298, 15] on input "text" at bounding box center [338, 13] width 99 height 7
click at [14, 182] on icon at bounding box center [13, 180] width 6 height 5
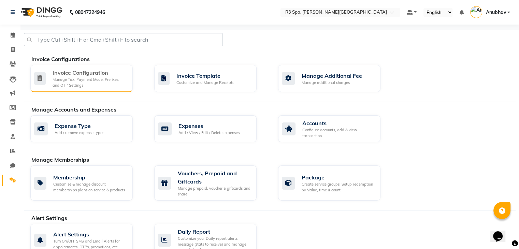
click at [89, 78] on div "Manage Tax, Payment Mode, Prefixes, and OTP Settings" at bounding box center [90, 82] width 75 height 11
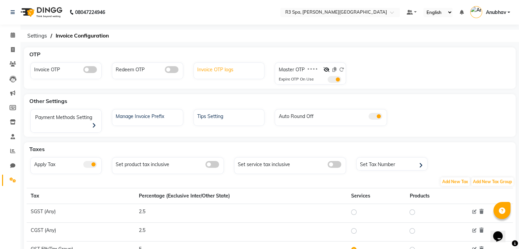
drag, startPoint x: 225, startPoint y: 75, endPoint x: 221, endPoint y: 71, distance: 5.8
click at [225, 75] on div "Invoice OTP logs" at bounding box center [229, 70] width 71 height 17
click at [221, 71] on div "Invoice OTP logs" at bounding box center [230, 69] width 69 height 9
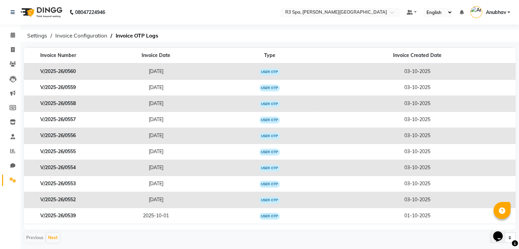
click at [7, 185] on link "Settings" at bounding box center [10, 180] width 16 height 11
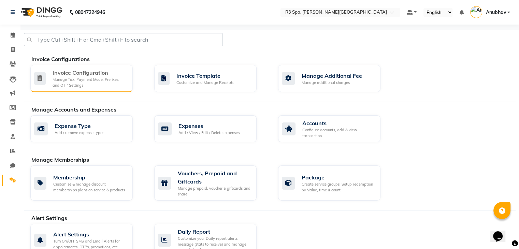
click at [67, 74] on div "Invoice Configuration" at bounding box center [90, 73] width 75 height 8
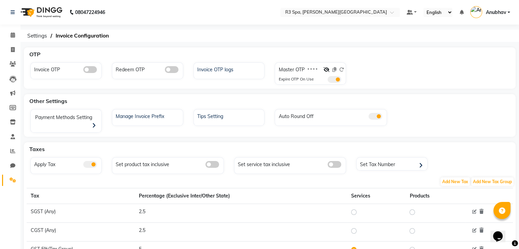
click at [94, 69] on span at bounding box center [90, 69] width 14 height 7
click at [83, 71] on input "checkbox" at bounding box center [83, 71] width 0 height 0
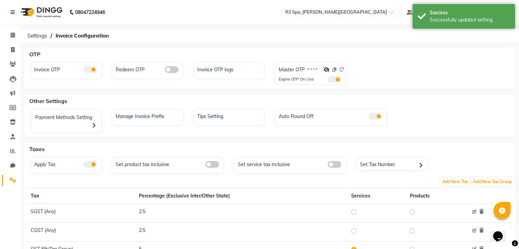
click at [174, 69] on span at bounding box center [172, 69] width 14 height 7
click at [165, 71] on input "checkbox" at bounding box center [165, 71] width 0 height 0
click at [334, 12] on input "text" at bounding box center [333, 13] width 99 height 7
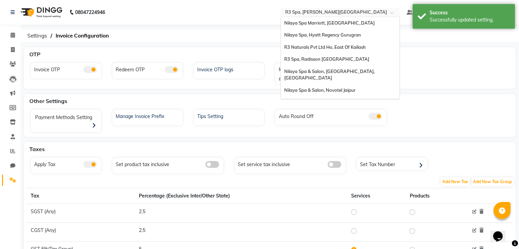
scroll to position [143, 0]
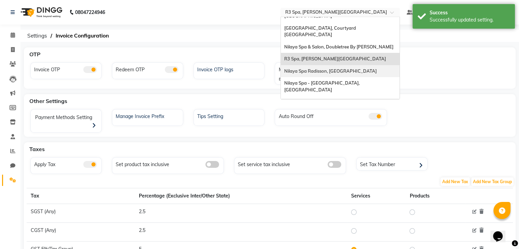
click at [320, 68] on span "Nilaya Spa Radisson, [GEOGRAPHIC_DATA]" at bounding box center [330, 70] width 93 height 5
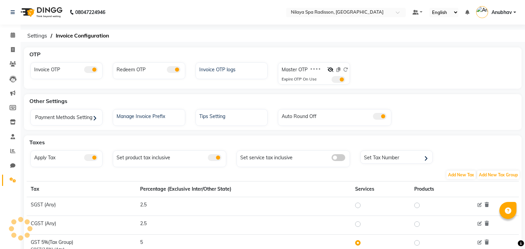
select select "en"
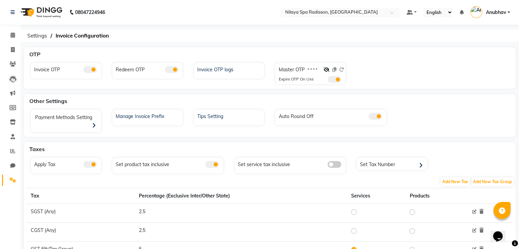
click at [322, 18] on nav "08047224946 Select Location × Nilaya Spa Radisson, Khopoli Default Panel My Pan…" at bounding box center [259, 12] width 519 height 25
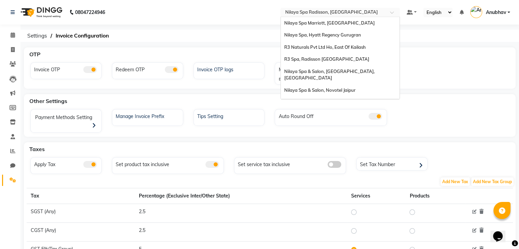
click at [327, 10] on input "text" at bounding box center [333, 13] width 99 height 7
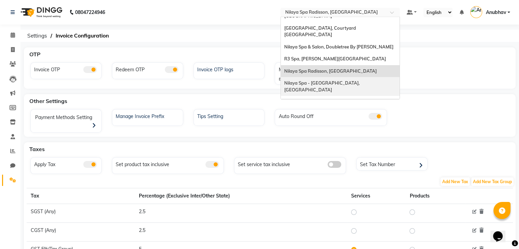
click at [336, 80] on span "Nilaya Spa - [GEOGRAPHIC_DATA], [GEOGRAPHIC_DATA]" at bounding box center [322, 86] width 76 height 12
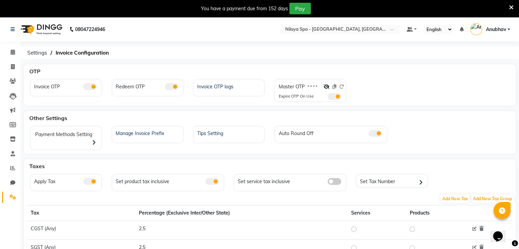
click at [354, 17] on nav "08047224946 Select Location × [GEOGRAPHIC_DATA] - [GEOGRAPHIC_DATA], Ranchi Def…" at bounding box center [259, 29] width 519 height 25
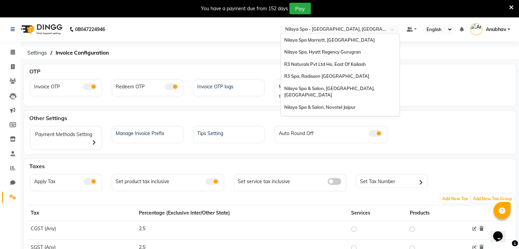
click at [350, 30] on input "text" at bounding box center [333, 30] width 99 height 7
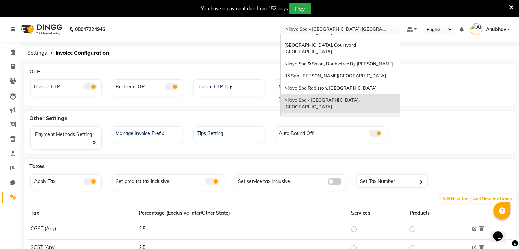
click at [344, 116] on span "Nilaya Spa & Salon, [GEOGRAPHIC_DATA], [GEOGRAPHIC_DATA]" at bounding box center [330, 122] width 92 height 12
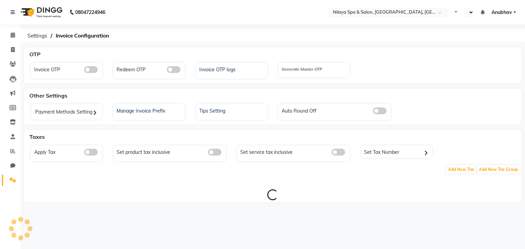
select select "en"
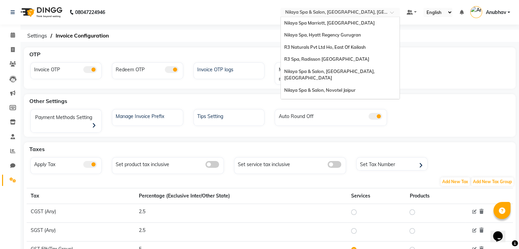
click at [366, 13] on input "text" at bounding box center [333, 13] width 99 height 7
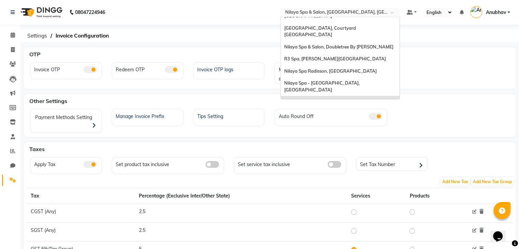
click at [336, 115] on div "Ekaant Spa, [GEOGRAPHIC_DATA]" at bounding box center [340, 121] width 119 height 12
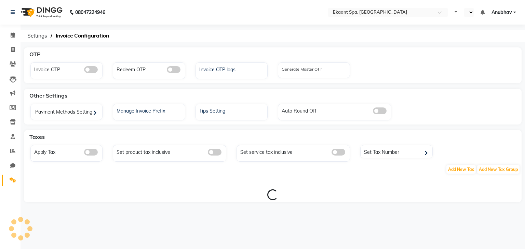
select select "en"
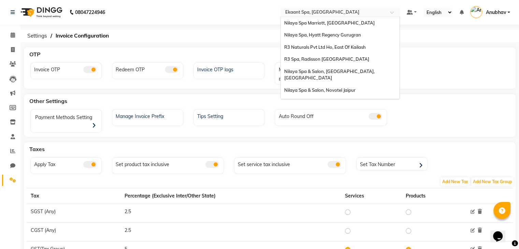
click at [320, 15] on input "text" at bounding box center [333, 13] width 99 height 7
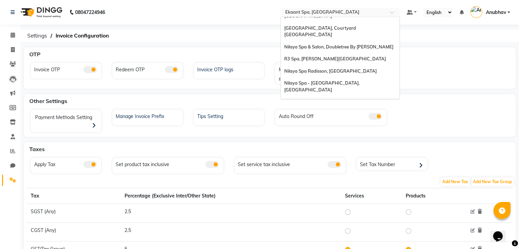
click at [322, 130] on span "R3 Spa, [GEOGRAPHIC_DATA] [GEOGRAPHIC_DATA]" at bounding box center [317, 136] width 66 height 12
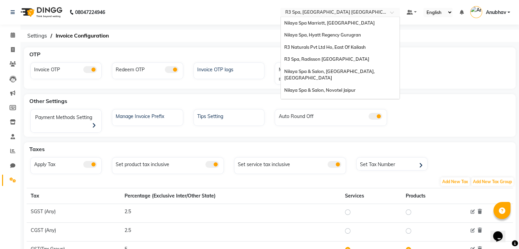
click at [332, 10] on input "text" at bounding box center [333, 13] width 99 height 7
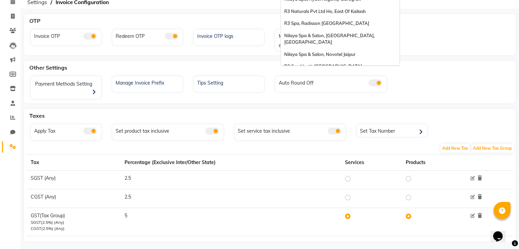
scroll to position [0, 0]
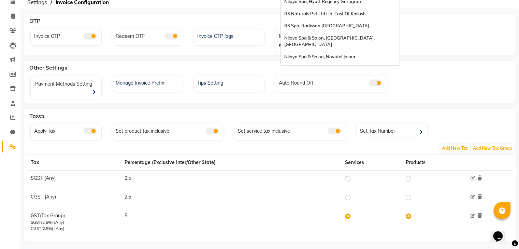
click at [324, 53] on div "Nilaya Spa & Salon, Novotel Jaipur" at bounding box center [340, 57] width 119 height 12
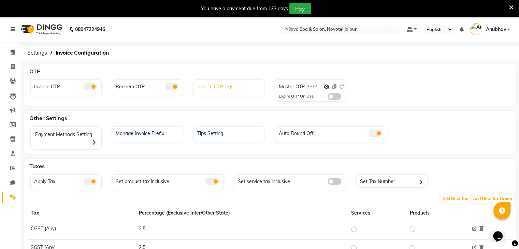
click at [236, 82] on div "Invoice OTP logs" at bounding box center [230, 86] width 69 height 9
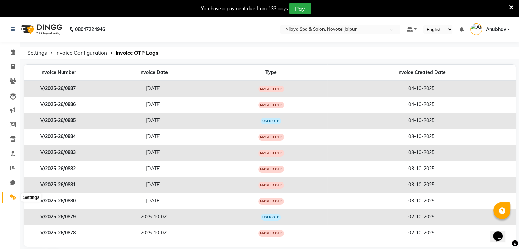
click at [8, 200] on span at bounding box center [13, 198] width 12 height 8
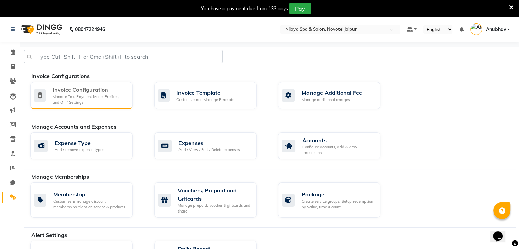
click at [59, 104] on div "Manage Tax, Payment Mode, Prefixes, and OTP Settings" at bounding box center [90, 99] width 75 height 11
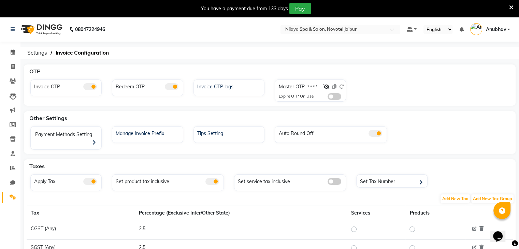
click at [333, 96] on span at bounding box center [335, 96] width 14 height 7
click at [328, 98] on input "checkbox" at bounding box center [328, 98] width 0 height 0
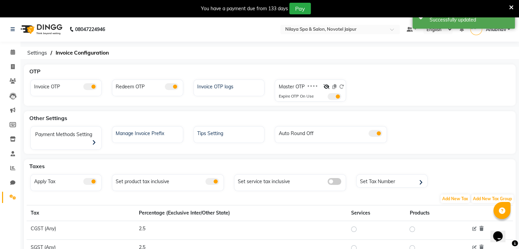
click at [346, 85] on div "Master OTP * * * * Expire OTP On Use" at bounding box center [311, 91] width 82 height 22
click at [342, 85] on div at bounding box center [334, 88] width 20 height 10
click at [327, 86] on icon at bounding box center [327, 86] width 6 height 5
drag, startPoint x: 346, startPoint y: 88, endPoint x: 342, endPoint y: 88, distance: 4.1
click at [345, 88] on div "Master OTP 2068 Expire OTP On Use" at bounding box center [311, 91] width 82 height 22
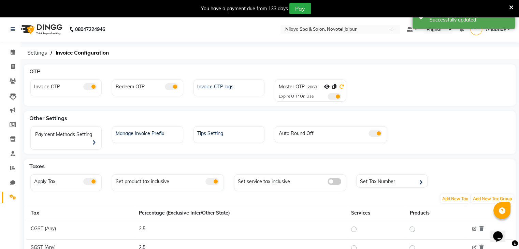
click at [342, 88] on icon at bounding box center [341, 86] width 5 height 5
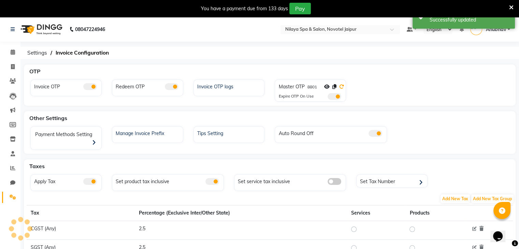
click at [342, 88] on icon at bounding box center [341, 86] width 5 height 5
click at [329, 43] on div "08047224946 Select Location × Nilaya Spa & Salon, Novotel Jaipur Default Panel …" at bounding box center [259, 176] width 519 height 319
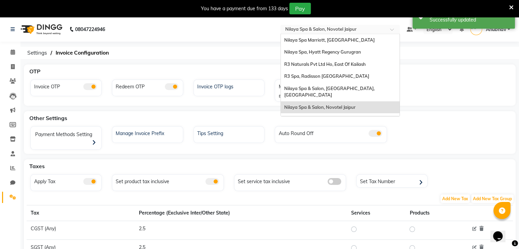
click at [328, 33] on div "Select Location × Nilaya Spa & Salon, Novotel Jaipur" at bounding box center [341, 29] width 120 height 9
click at [317, 83] on div "Nilaya Spa & Salon, [GEOGRAPHIC_DATA], [GEOGRAPHIC_DATA]" at bounding box center [340, 92] width 119 height 19
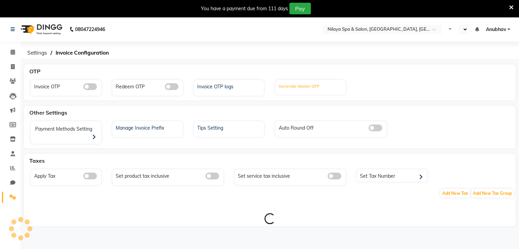
select select "en"
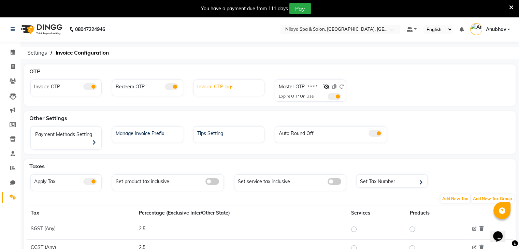
click at [244, 90] on div "Invoice OTP logs" at bounding box center [230, 86] width 69 height 9
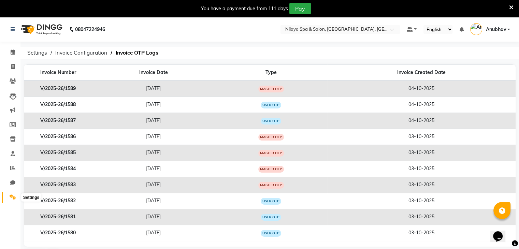
click at [7, 200] on span at bounding box center [13, 198] width 12 height 8
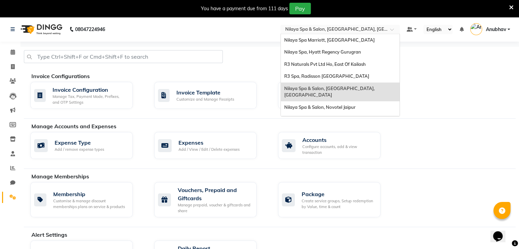
click at [352, 28] on input "text" at bounding box center [333, 30] width 99 height 7
click at [333, 80] on div "R3 Spa, Radisson [GEOGRAPHIC_DATA]" at bounding box center [340, 76] width 119 height 12
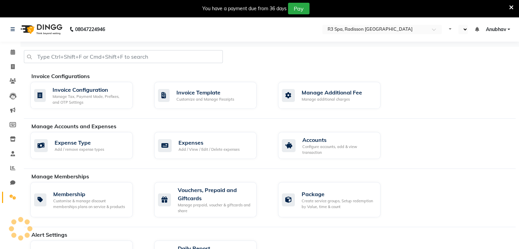
select select "en"
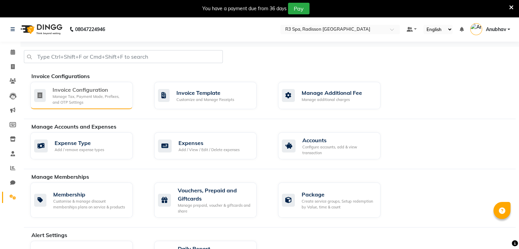
click at [102, 94] on div "Manage Tax, Payment Mode, Prefixes, and OTP Settings" at bounding box center [90, 99] width 75 height 11
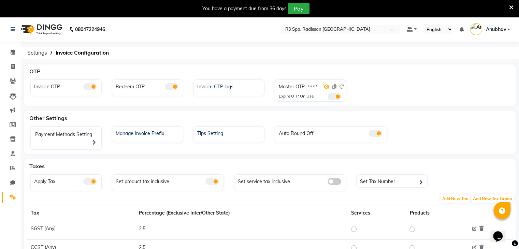
click at [324, 85] on icon at bounding box center [327, 86] width 6 height 5
click at [324, 85] on div "Master OTP 7968" at bounding box center [312, 88] width 66 height 10
click at [321, 33] on nav "08047224946 Select Location × R3 Spa, Radisson Mumbai Default Panel My Panel En…" at bounding box center [259, 29] width 519 height 25
click at [321, 30] on input "text" at bounding box center [333, 30] width 99 height 7
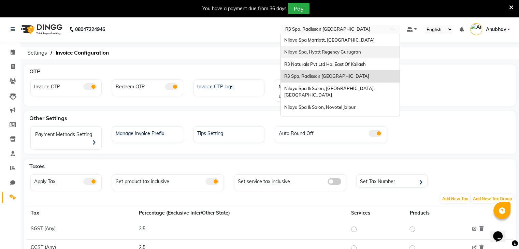
click at [326, 49] on div "Nilaya Spa, Hyatt Regency Gurugran" at bounding box center [340, 52] width 119 height 12
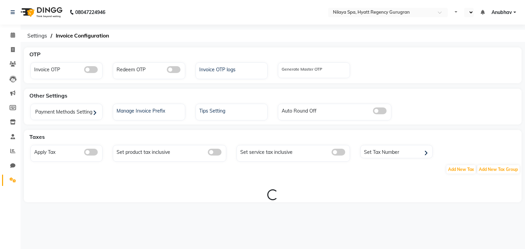
select select "en"
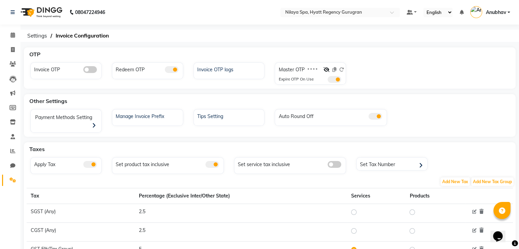
click at [93, 69] on span at bounding box center [90, 69] width 14 height 7
click at [83, 71] on input "checkbox" at bounding box center [83, 71] width 0 height 0
click at [331, 67] on div at bounding box center [334, 71] width 20 height 10
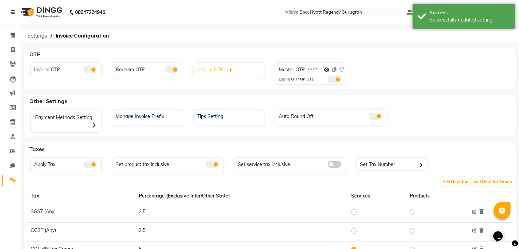
click at [261, 70] on div "Invoice OTP logs" at bounding box center [230, 69] width 69 height 9
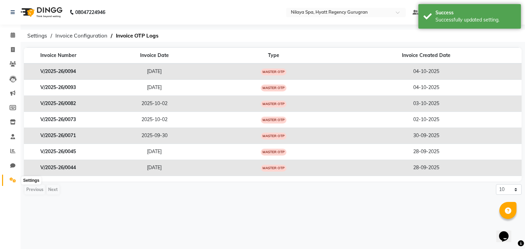
drag, startPoint x: 10, startPoint y: 174, endPoint x: 11, endPoint y: 180, distance: 5.5
click at [11, 180] on li "Settings" at bounding box center [10, 180] width 20 height 15
click at [11, 180] on icon at bounding box center [13, 180] width 6 height 5
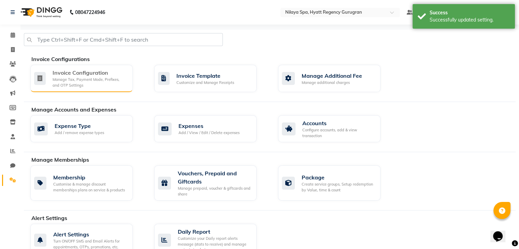
click at [98, 77] on div "Manage Tax, Payment Mode, Prefixes, and OTP Settings" at bounding box center [90, 82] width 75 height 11
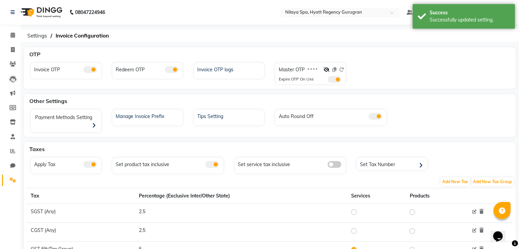
click at [342, 70] on div at bounding box center [334, 71] width 20 height 10
click at [219, 73] on div "Invoice OTP logs" at bounding box center [230, 69] width 69 height 9
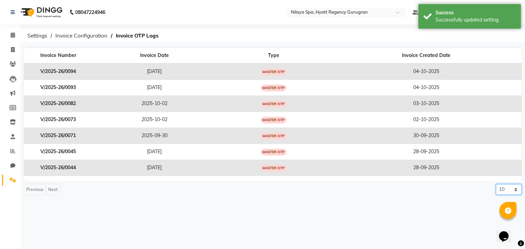
drag, startPoint x: 512, startPoint y: 187, endPoint x: 498, endPoint y: 192, distance: 14.1
click at [512, 187] on select "10 20 50 100" at bounding box center [508, 189] width 26 height 11
select select "50"
click at [495, 184] on select "10 20 50 100" at bounding box center [508, 189] width 26 height 11
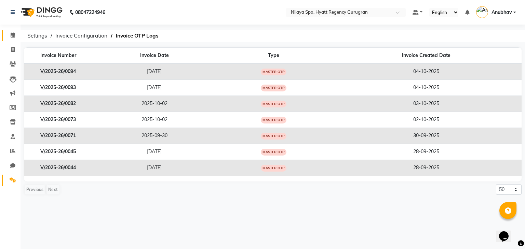
drag, startPoint x: 3, startPoint y: 31, endPoint x: 11, endPoint y: 34, distance: 8.6
click at [3, 32] on link "Calendar" at bounding box center [10, 35] width 16 height 11
click at [11, 34] on icon at bounding box center [13, 34] width 4 height 5
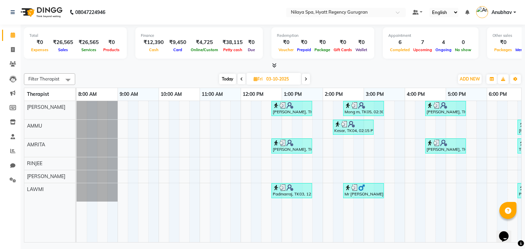
click at [225, 78] on span "Today" at bounding box center [227, 79] width 17 height 11
type input "04-10-2025"
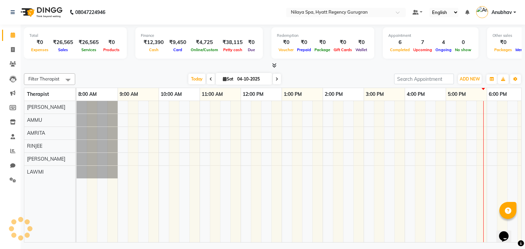
scroll to position [0, 211]
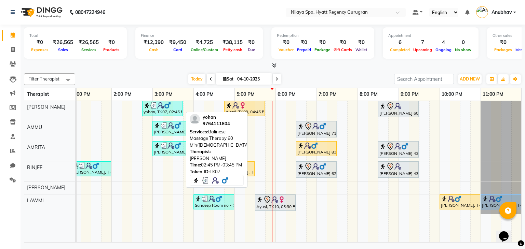
click at [168, 104] on img at bounding box center [167, 105] width 7 height 7
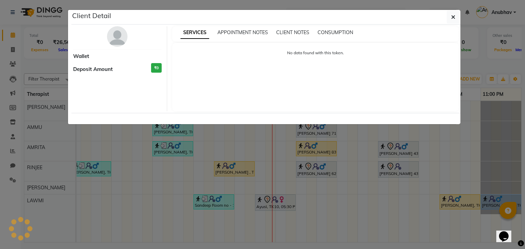
select select "3"
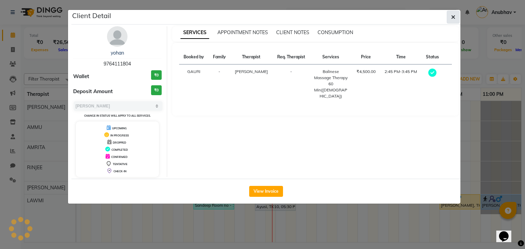
click at [451, 16] on icon "button" at bounding box center [453, 16] width 4 height 5
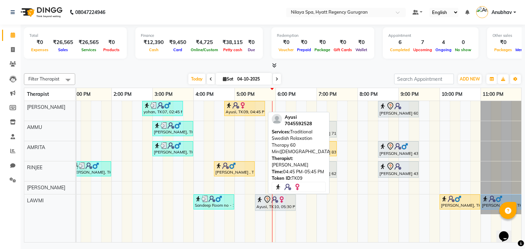
click at [244, 110] on div "Ayusi, TK09, 04:45 PM-05:45 PM, Traditional Swedish Relaxation Therapy 60 Min(F…" at bounding box center [244, 108] width 39 height 13
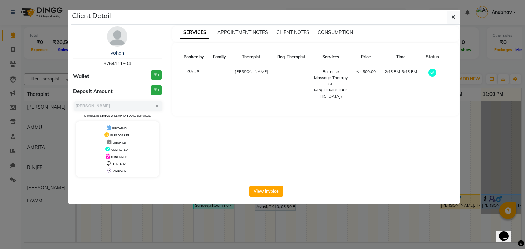
select select "1"
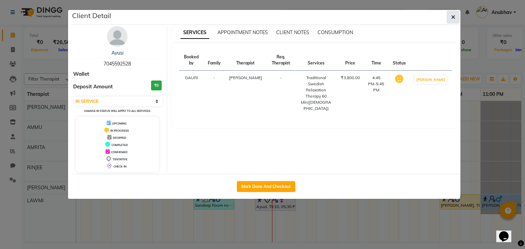
click at [448, 21] on button "button" at bounding box center [452, 17] width 13 height 13
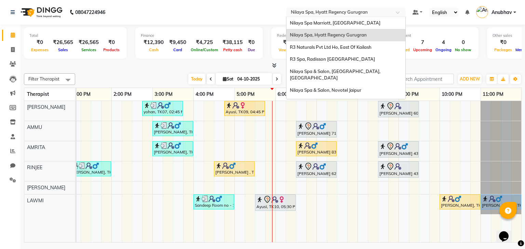
click at [364, 8] on div "Select Location × Nilaya Spa, Hyatt Regency Gurugran" at bounding box center [346, 12] width 120 height 9
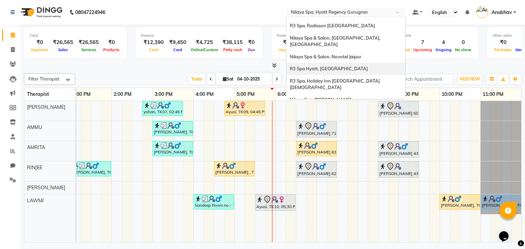
scroll to position [34, 0]
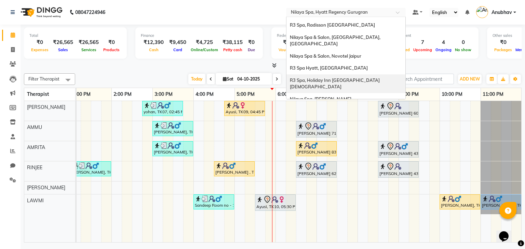
click at [337, 78] on span "R3 Spa, Holiday Inn Goa Candolim" at bounding box center [335, 84] width 91 height 12
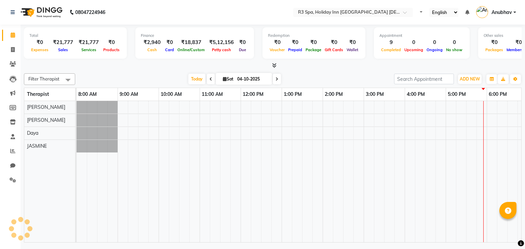
select select "en"
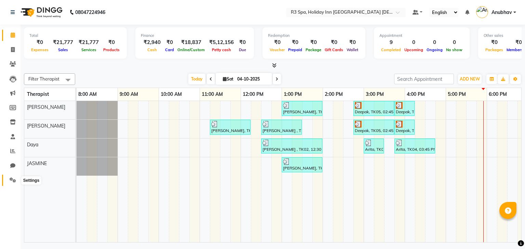
click at [7, 179] on span at bounding box center [13, 181] width 12 height 8
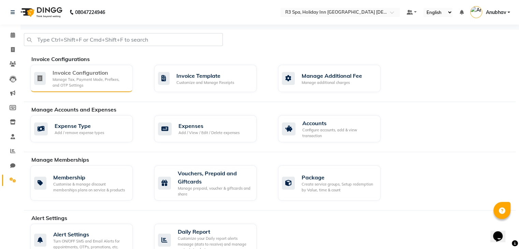
click at [69, 83] on div "Manage Tax, Payment Mode, Prefixes, and OTP Settings" at bounding box center [90, 82] width 75 height 11
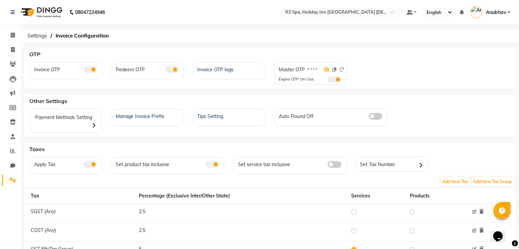
click at [327, 69] on icon at bounding box center [327, 69] width 6 height 5
click at [231, 68] on div "Invoice OTP logs" at bounding box center [230, 69] width 69 height 9
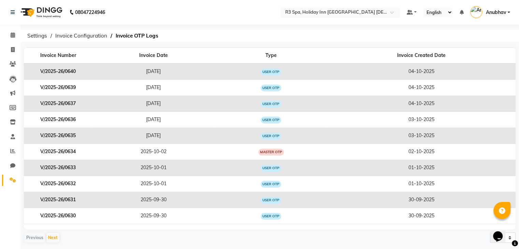
click at [303, 14] on input "text" at bounding box center [333, 13] width 99 height 7
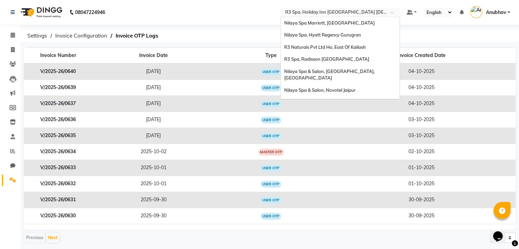
scroll to position [85, 0]
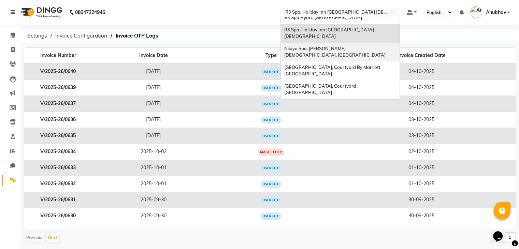
click at [327, 43] on div "Nilaya Spa, [PERSON_NAME][DEMOGRAPHIC_DATA], [GEOGRAPHIC_DATA]" at bounding box center [340, 52] width 119 height 19
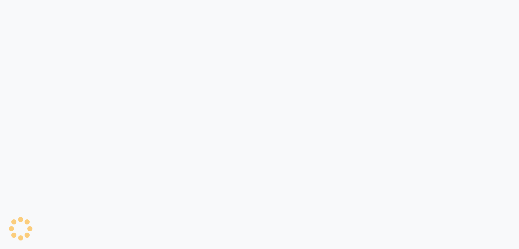
click at [16, 191] on div at bounding box center [259, 124] width 519 height 249
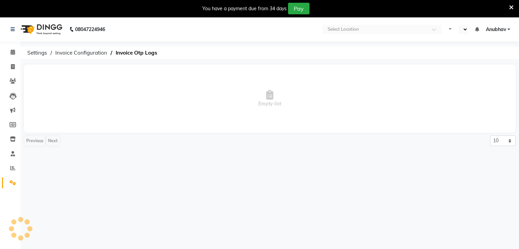
select select "en"
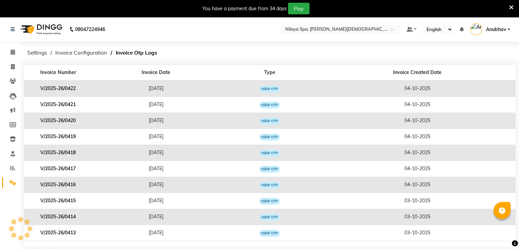
click at [14, 191] on li "Completed InProgress Upcoming Dropped Tentative Check-In Confirm" at bounding box center [10, 191] width 20 height 3
click at [16, 183] on span at bounding box center [13, 183] width 12 height 8
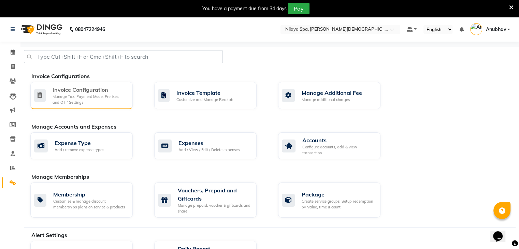
drag, startPoint x: 66, startPoint y: 114, endPoint x: 72, endPoint y: 104, distance: 11.5
click at [68, 111] on div "Invoice Configurations Invoice Configuration Manage Tax, Payment Mode, Prefixes…" at bounding box center [270, 95] width 492 height 47
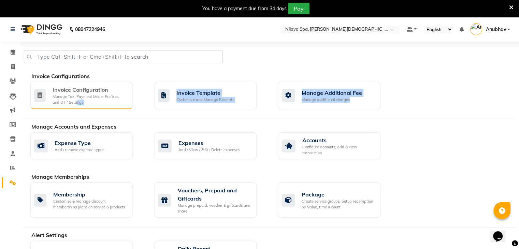
click at [72, 103] on div "Manage Tax, Payment Mode, Prefixes, and OTP Settings" at bounding box center [90, 99] width 75 height 11
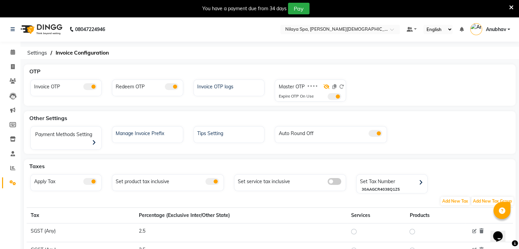
click at [324, 86] on icon at bounding box center [327, 86] width 6 height 5
click at [218, 87] on div "Invoice OTP logs" at bounding box center [230, 86] width 69 height 9
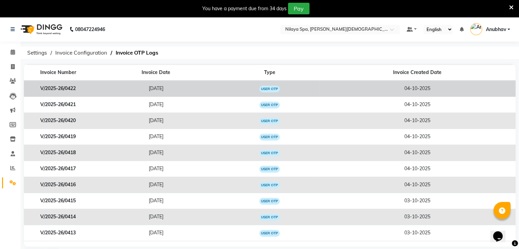
click at [195, 89] on td "2025-10-04" at bounding box center [156, 89] width 128 height 16
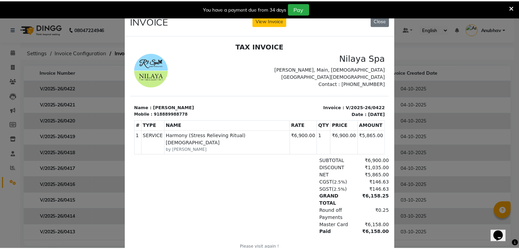
scroll to position [5, 0]
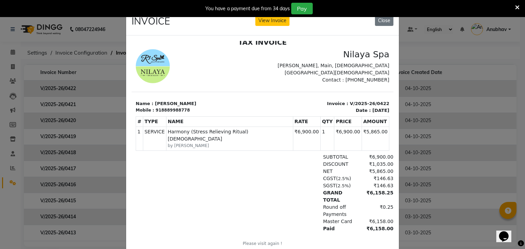
click at [374, 43] on h2 "TAX INVOICE" at bounding box center [262, 42] width 253 height 8
click at [382, 24] on button "Close" at bounding box center [384, 20] width 18 height 11
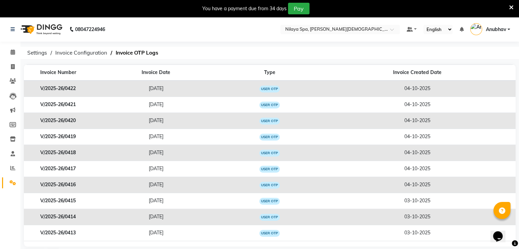
click at [7, 177] on li "Settings" at bounding box center [10, 183] width 20 height 15
click at [7, 180] on span at bounding box center [13, 183] width 12 height 8
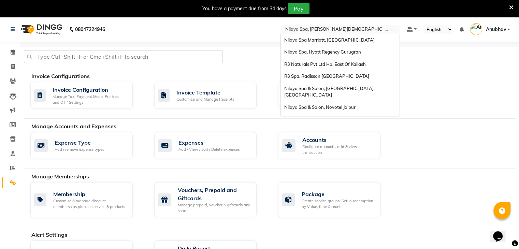
click at [298, 29] on input "text" at bounding box center [333, 30] width 99 height 7
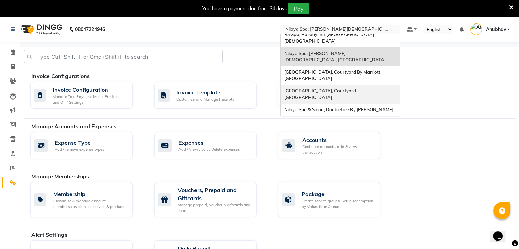
scroll to position [63, 0]
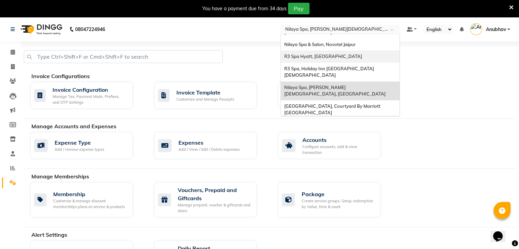
drag, startPoint x: 320, startPoint y: 65, endPoint x: 330, endPoint y: 50, distance: 18.4
click at [330, 50] on div "Nilaya Spa Marriott, Whitefield Nilaya Spa, Hyatt Regency Gurugran R3 Naturals …" at bounding box center [340, 106] width 119 height 271
click at [330, 54] on span "R3 Spa Hyatt, [GEOGRAPHIC_DATA]" at bounding box center [323, 56] width 78 height 5
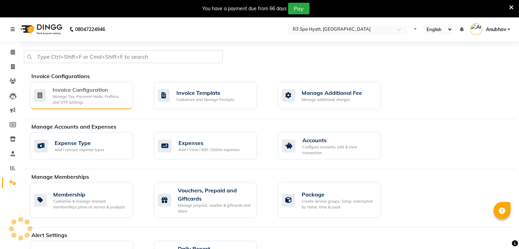
click at [63, 83] on div "Invoice Configuration Manage Tax, Payment Mode, Prefixes, and OTP Settings" at bounding box center [81, 95] width 102 height 27
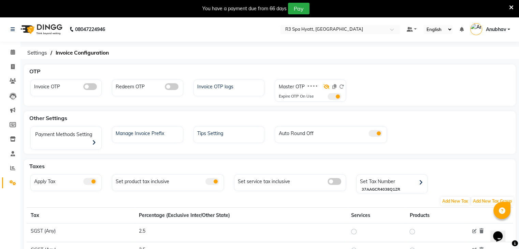
click at [325, 86] on icon at bounding box center [327, 86] width 6 height 5
click at [221, 86] on div "Invoice OTP logs" at bounding box center [230, 86] width 69 height 9
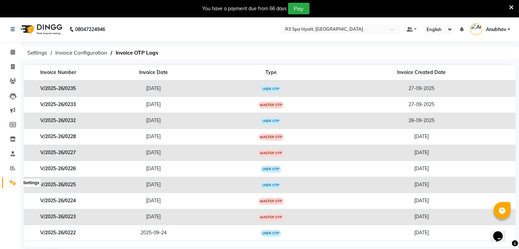
click at [9, 188] on link "Settings" at bounding box center [10, 183] width 16 height 11
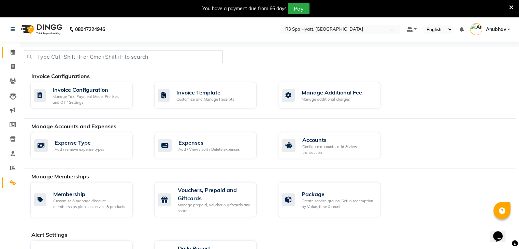
drag, startPoint x: 0, startPoint y: 56, endPoint x: 4, endPoint y: 54, distance: 4.6
click at [3, 54] on li "Calendar" at bounding box center [10, 52] width 20 height 15
click at [6, 53] on link "Calendar" at bounding box center [10, 52] width 16 height 11
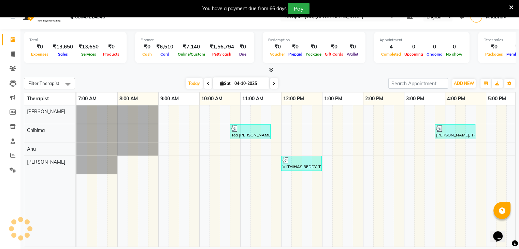
scroll to position [17, 0]
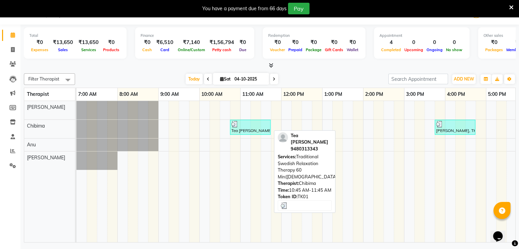
click at [235, 126] on img at bounding box center [235, 124] width 7 height 7
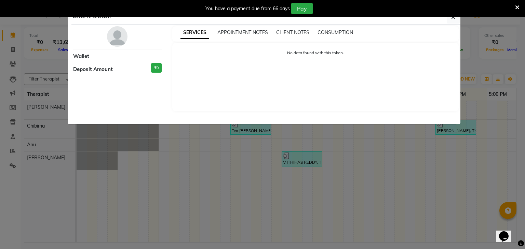
select select "3"
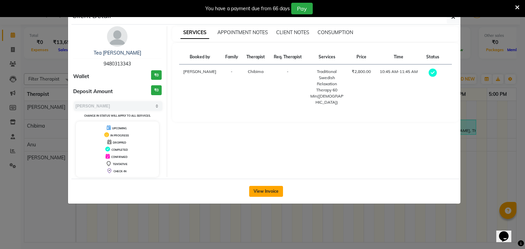
drag, startPoint x: 268, startPoint y: 202, endPoint x: 272, endPoint y: 192, distance: 11.0
click at [268, 202] on div "View Invoice" at bounding box center [265, 191] width 389 height 25
click at [273, 192] on button "View Invoice" at bounding box center [266, 191] width 34 height 11
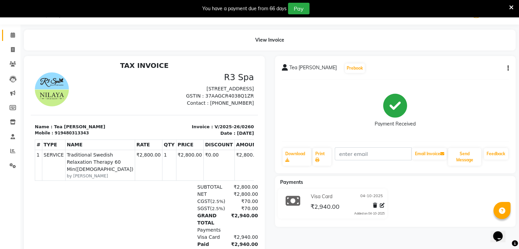
scroll to position [5, 0]
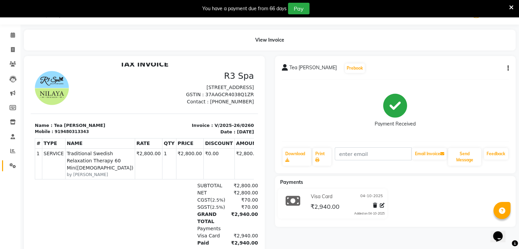
click at [14, 166] on icon at bounding box center [13, 165] width 6 height 5
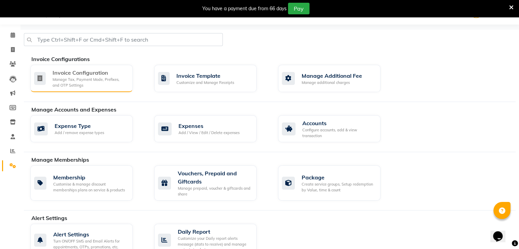
click at [101, 83] on div "Manage Tax, Payment Mode, Prefixes, and OTP Settings" at bounding box center [90, 82] width 75 height 11
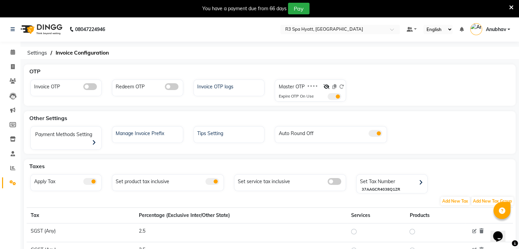
click at [325, 24] on nav "08047224946 Select Location × R3 Spa Hyatt, Vijayawada Default Panel My Panel E…" at bounding box center [259, 29] width 519 height 25
click at [326, 27] on input "text" at bounding box center [333, 30] width 99 height 7
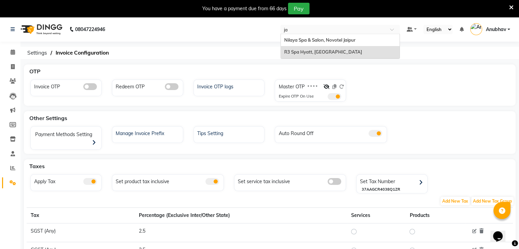
type input "jai"
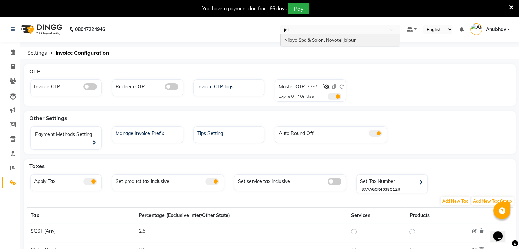
drag, startPoint x: 340, startPoint y: 33, endPoint x: 341, endPoint y: 37, distance: 4.2
click at [340, 37] on ng-dropdown-panel "Nilaya Spa & Salon, Novotel Jaipur" at bounding box center [341, 40] width 120 height 13
click at [341, 37] on span "Nilaya Spa & Salon, Novotel Jaipur" at bounding box center [319, 39] width 71 height 5
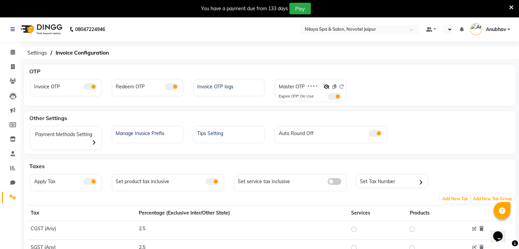
select select "en"
click at [216, 95] on div "Invoice OTP logs" at bounding box center [229, 88] width 71 height 17
click at [216, 93] on div "Invoice OTP logs" at bounding box center [229, 88] width 71 height 17
click at [218, 89] on div "Invoice OTP logs" at bounding box center [230, 86] width 69 height 9
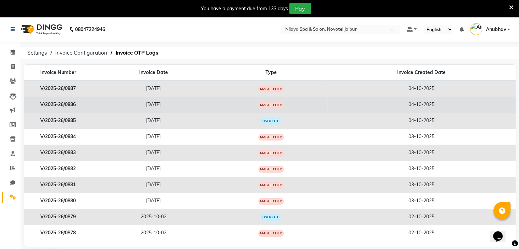
scroll to position [24, 0]
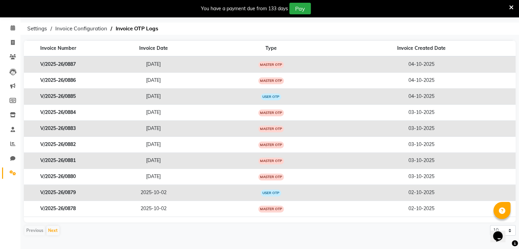
click at [4, 171] on link "Settings" at bounding box center [10, 173] width 16 height 11
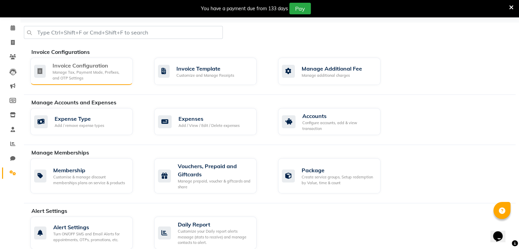
click at [100, 79] on div "Manage Tax, Payment Mode, Prefixes, and OTP Settings" at bounding box center [90, 75] width 75 height 11
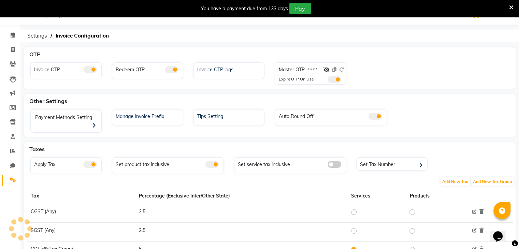
scroll to position [24, 0]
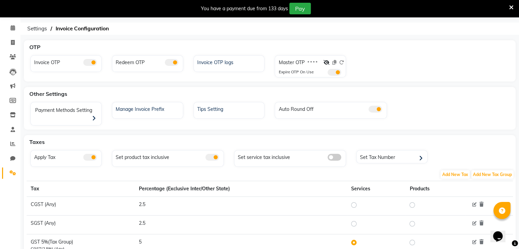
click at [331, 62] on div at bounding box center [334, 64] width 20 height 10
click at [326, 62] on icon at bounding box center [327, 62] width 6 height 5
click at [306, 64] on div "Master OTP 2191" at bounding box center [298, 64] width 38 height 10
click at [307, 64] on label "2191" at bounding box center [312, 63] width 10 height 6
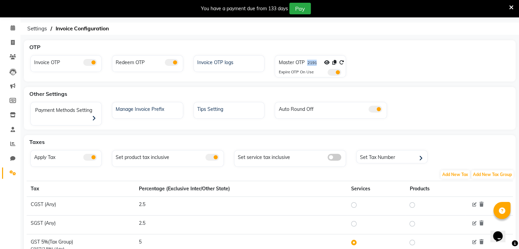
copy label "2191"
click at [334, 63] on icon at bounding box center [335, 62] width 4 height 5
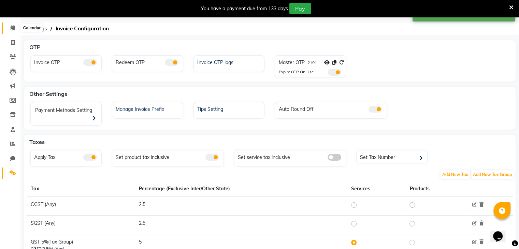
click at [9, 30] on span at bounding box center [13, 28] width 12 height 8
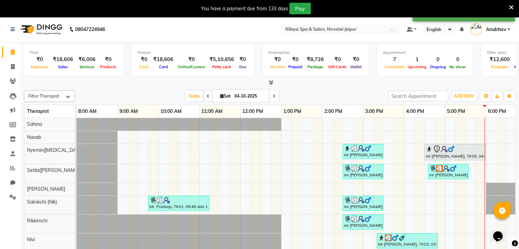
click at [182, 95] on div "[DATE] [DATE]" at bounding box center [232, 96] width 307 height 10
click at [193, 95] on span "Today" at bounding box center [194, 96] width 17 height 11
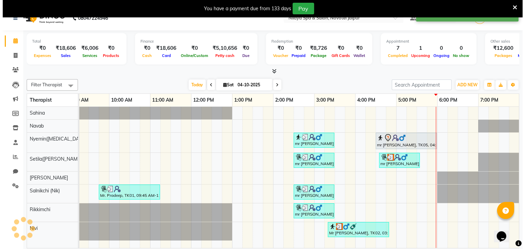
scroll to position [17, 0]
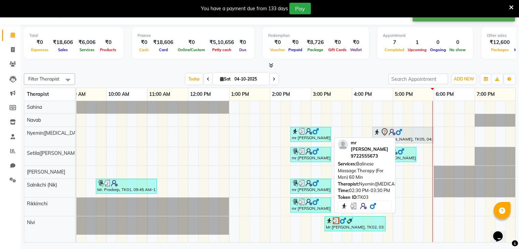
click at [309, 136] on div "mr [PERSON_NAME], TK03, 02:30 PM-03:30 PM, Balinese Massage Therapy (For Men) 6…" at bounding box center [310, 134] width 39 height 13
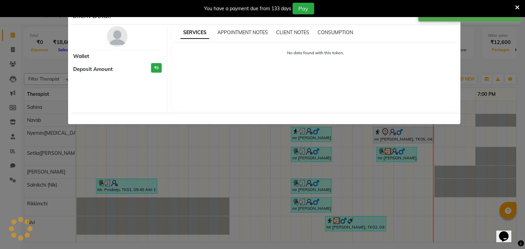
select select "3"
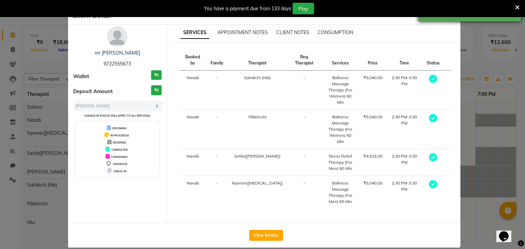
click at [451, 21] on div "Copied to clipboard." at bounding box center [469, 12] width 102 height 17
